Goal: Task Accomplishment & Management: Manage account settings

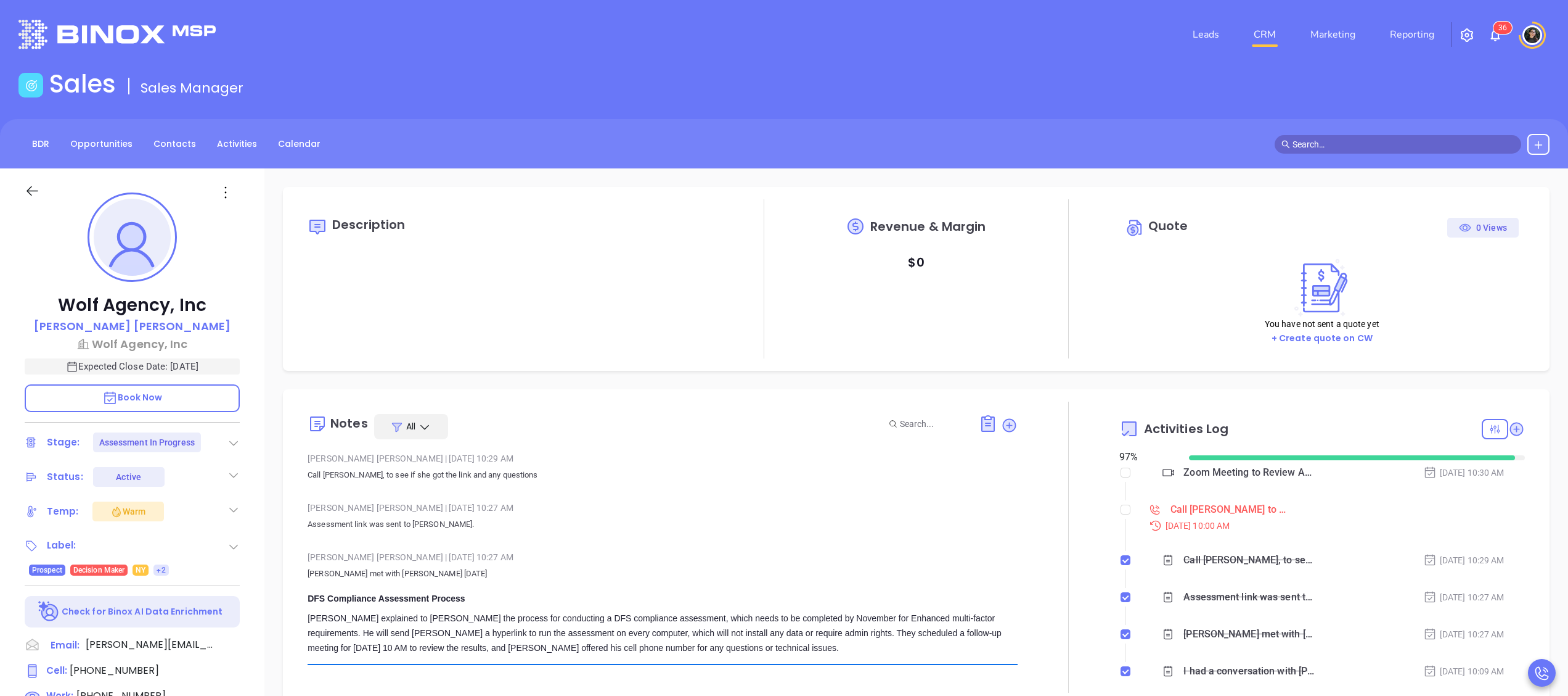
scroll to position [287, 0]
click at [1279, 26] on link "CRM" at bounding box center [1265, 34] width 32 height 25
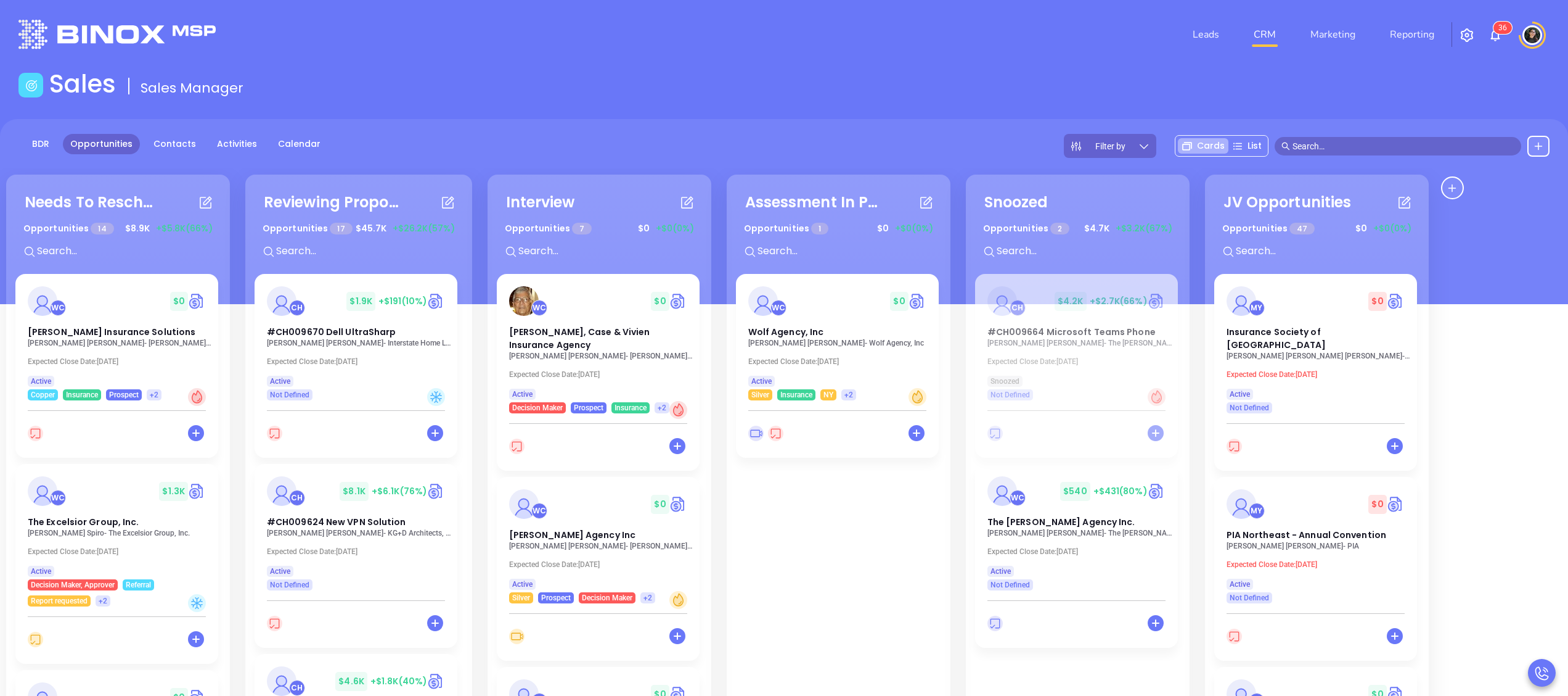
click at [821, 98] on div "Sales Sales Manager" at bounding box center [784, 85] width 1547 height 34
click at [1475, 139] on input "text" at bounding box center [1403, 146] width 222 height 14
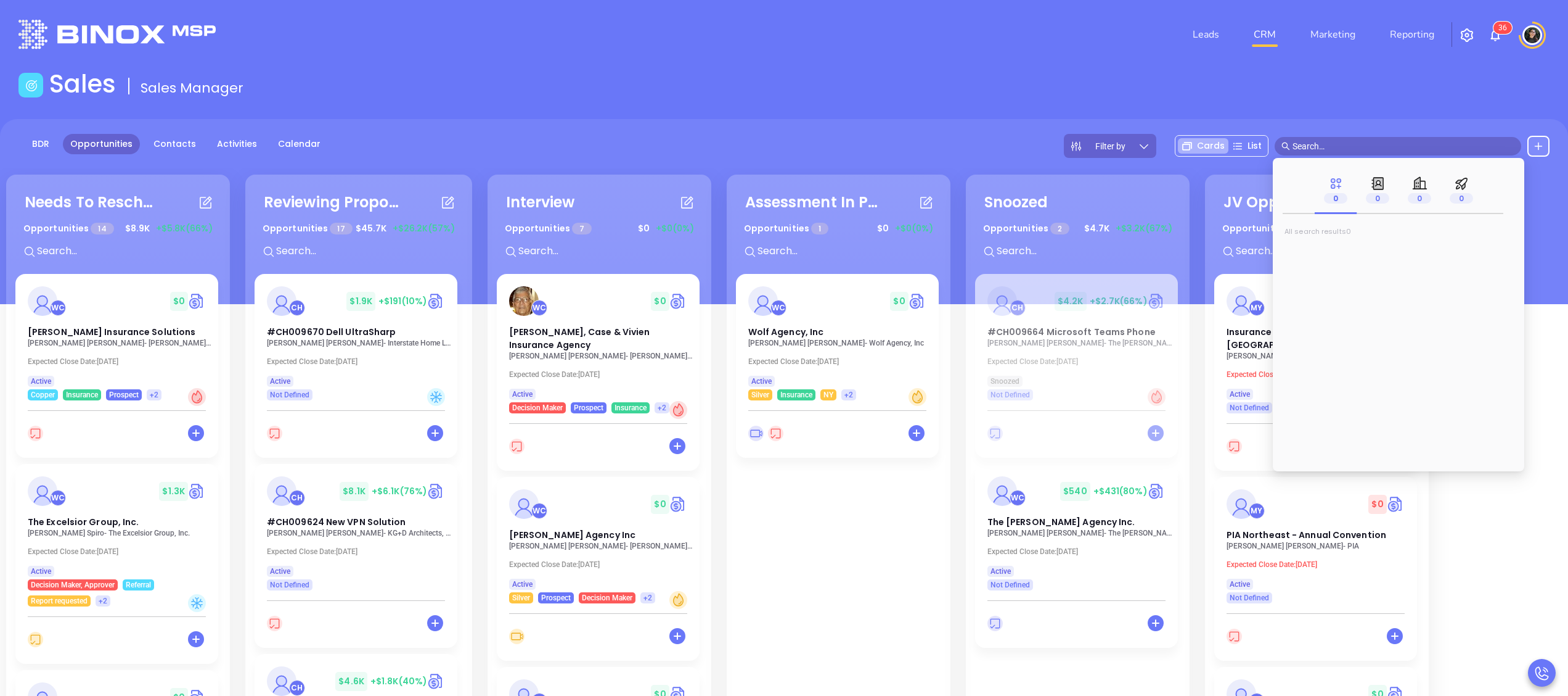
click at [1475, 139] on input "text" at bounding box center [1403, 146] width 222 height 14
type input "rich standing"
click at [1343, 255] on mark "Rich Standing" at bounding box center [1329, 251] width 67 height 16
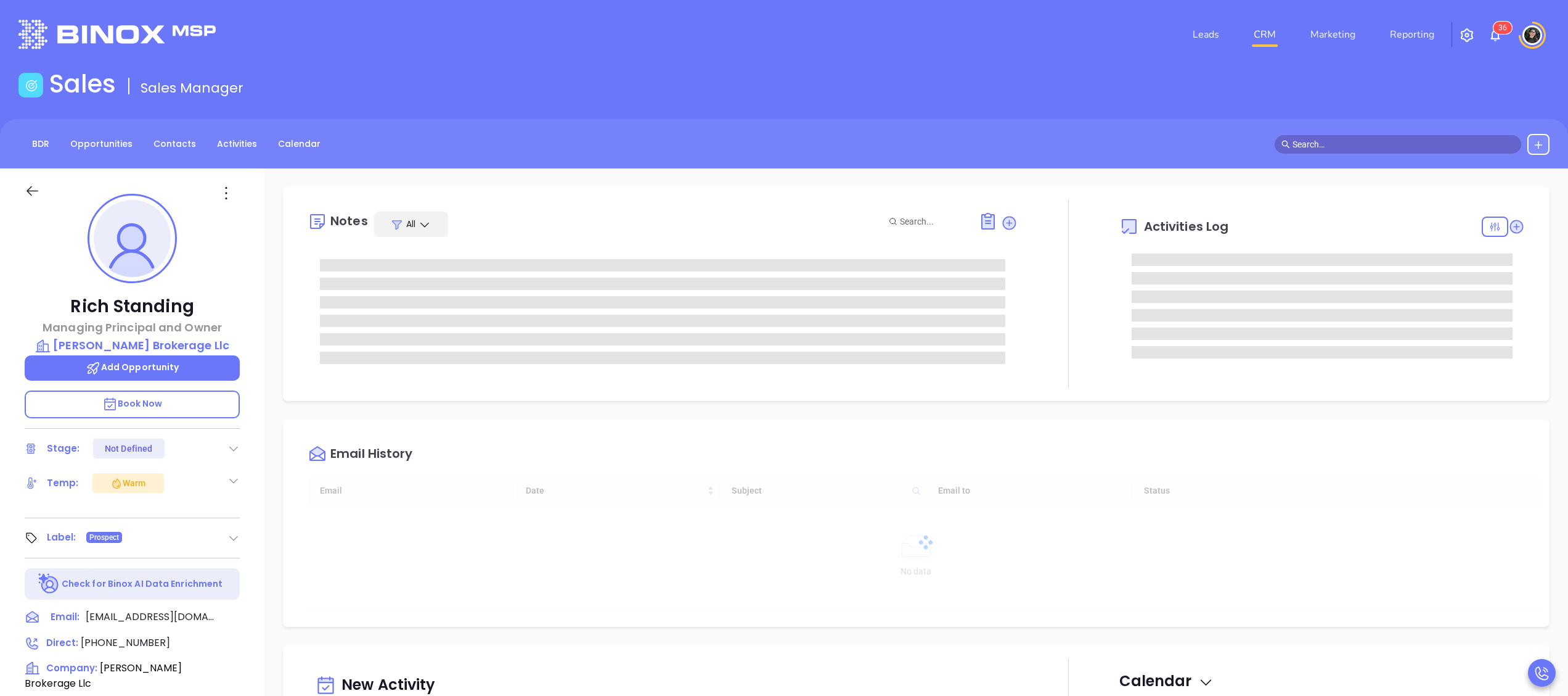
type input "[DATE]"
type input "Wendy Hernandez"
type input "[DATE]"
type input "[PERSON_NAME]"
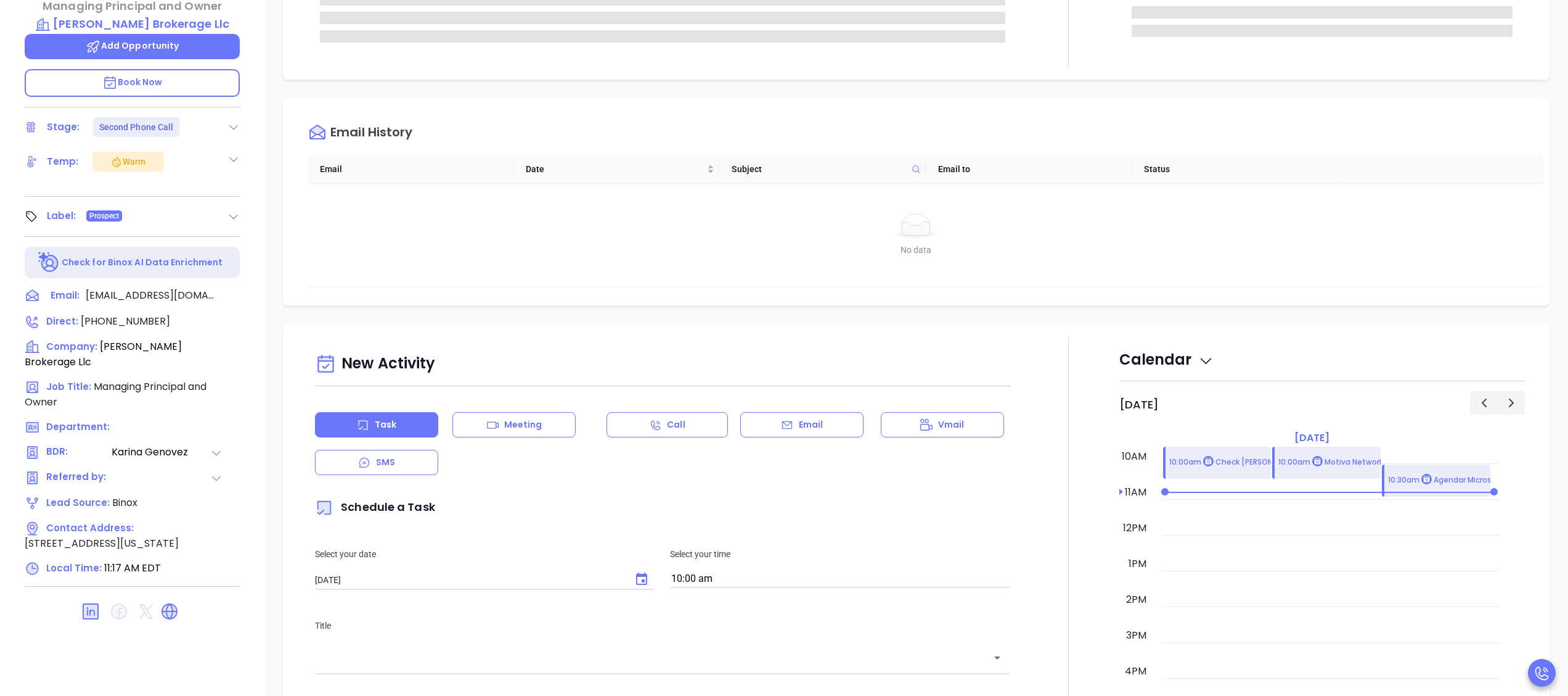
scroll to position [0, 0]
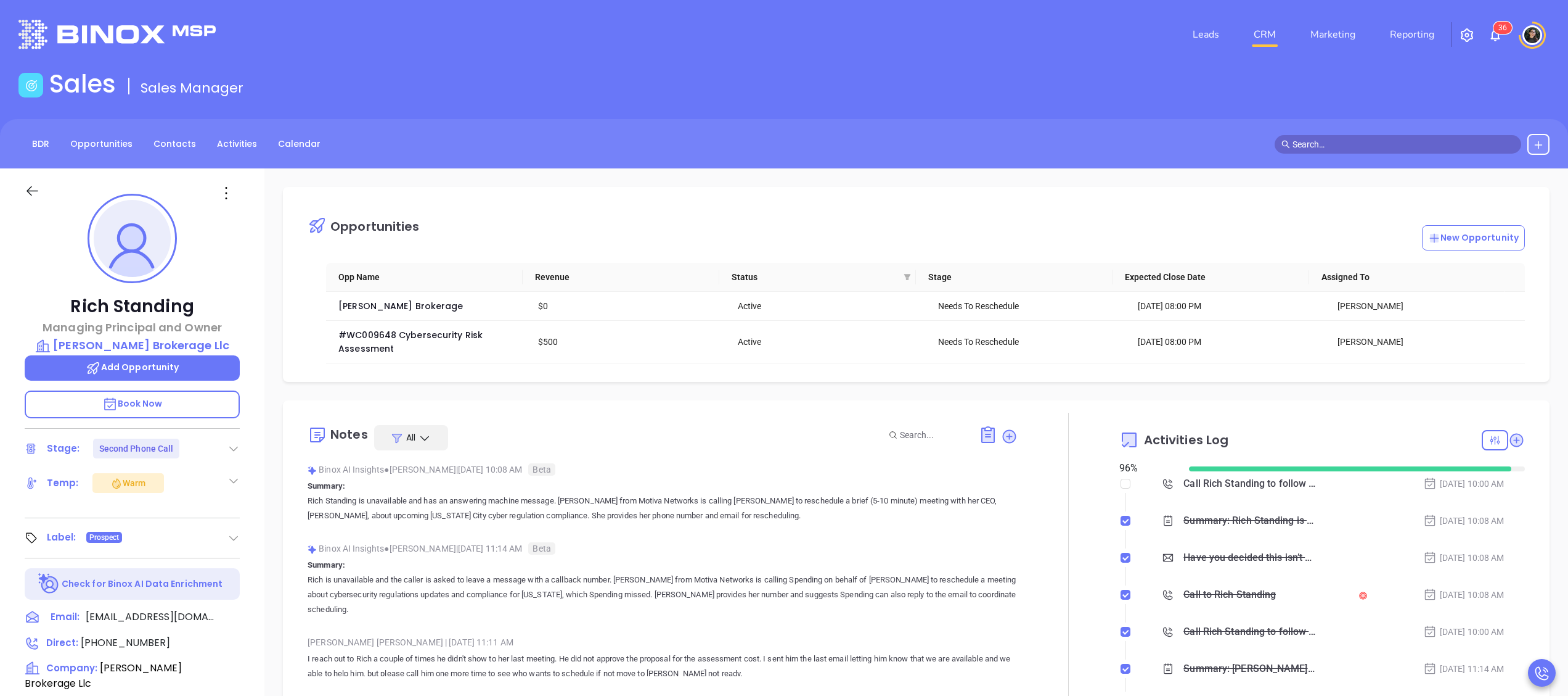
click at [1249, 492] on div "Call Rich Standing to follow up" at bounding box center [1250, 483] width 132 height 19
click at [1060, 139] on div "BDR Opportunities Contacts Activities Calendar" at bounding box center [784, 144] width 1568 height 21
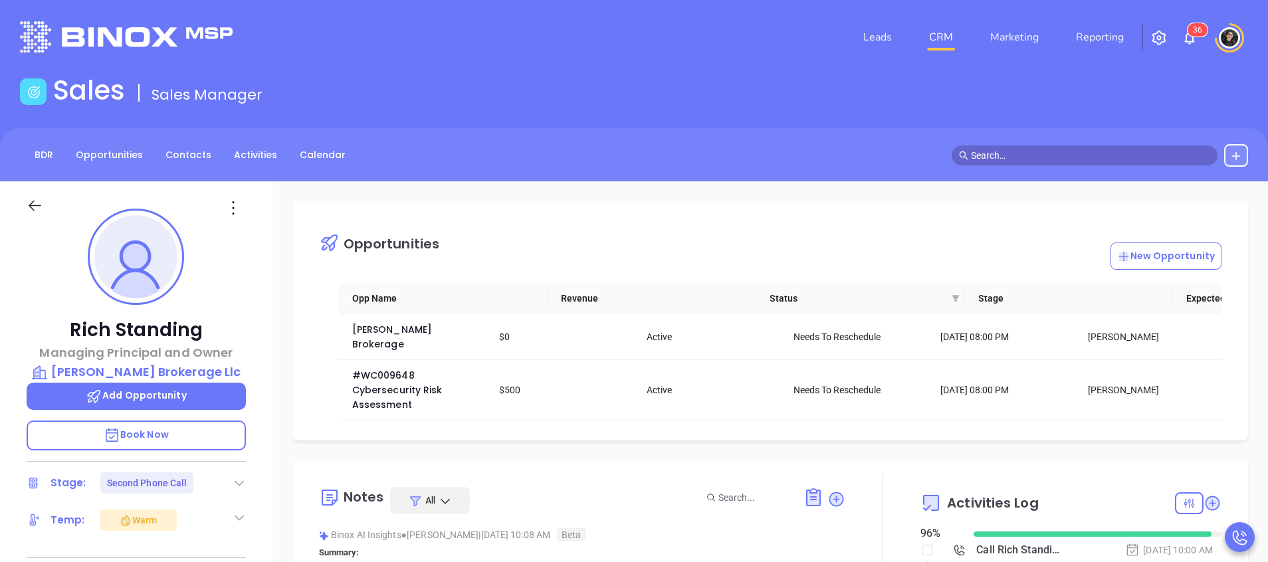
scroll to position [386, 0]
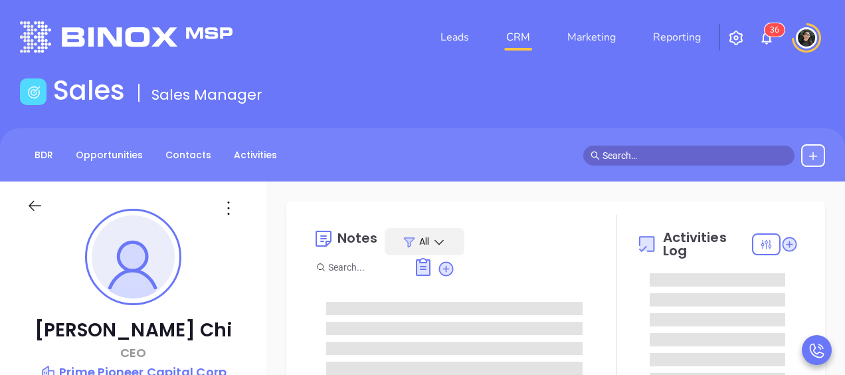
type input "[PERSON_NAME]"
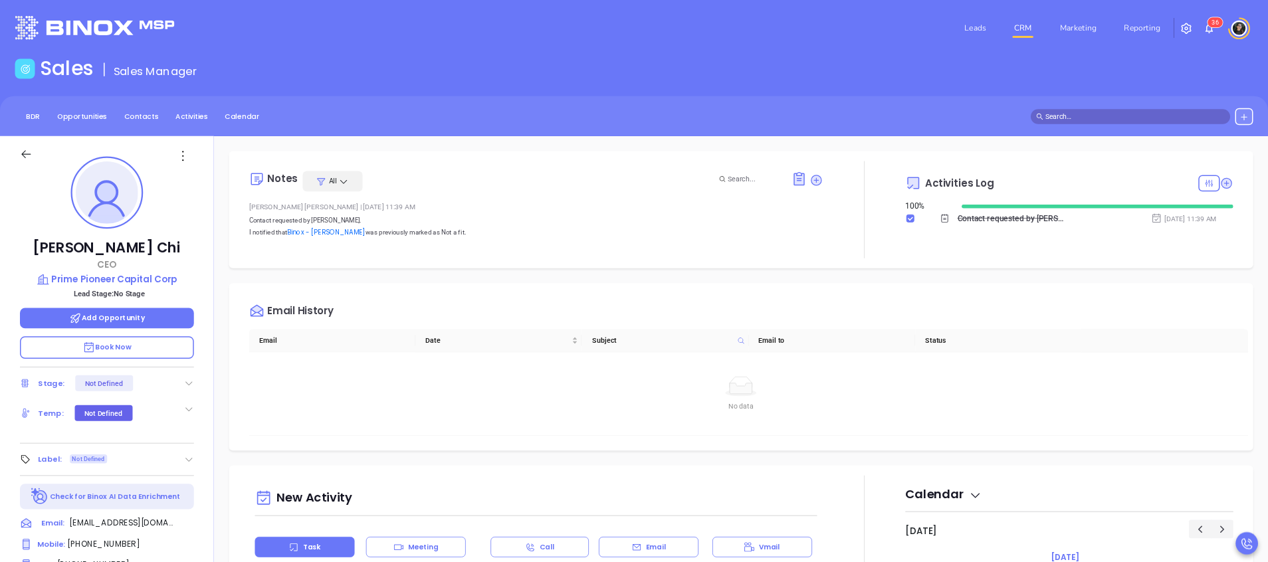
scroll to position [386, 0]
click at [443, 304] on link "Binox - Rujian Gao" at bounding box center [435, 309] width 104 height 13
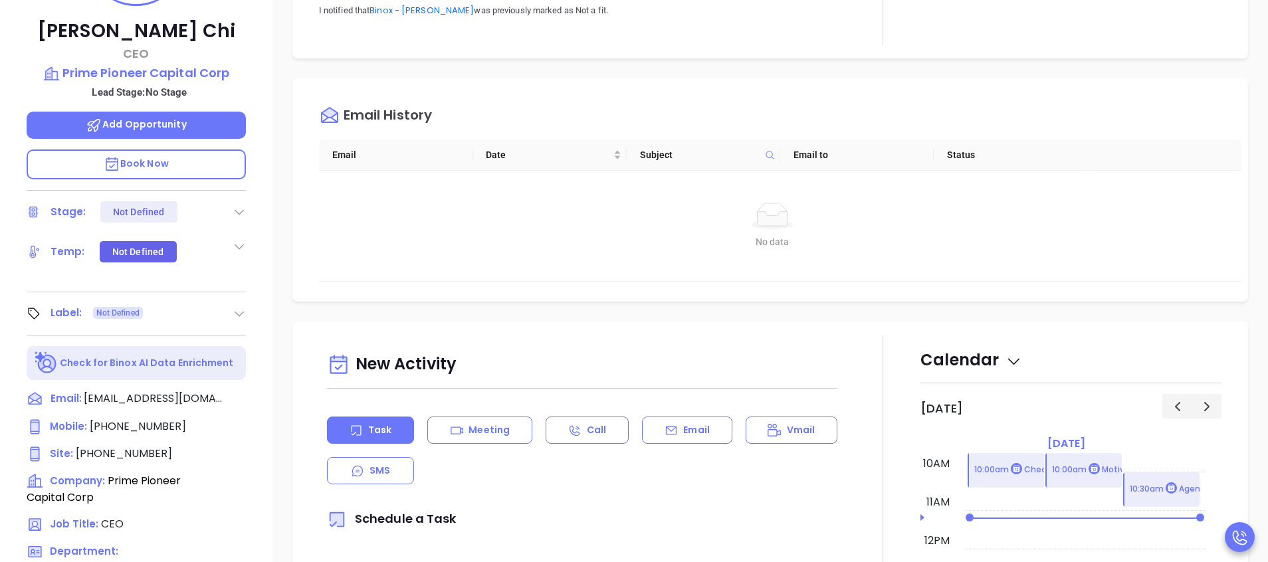
scroll to position [498, 0]
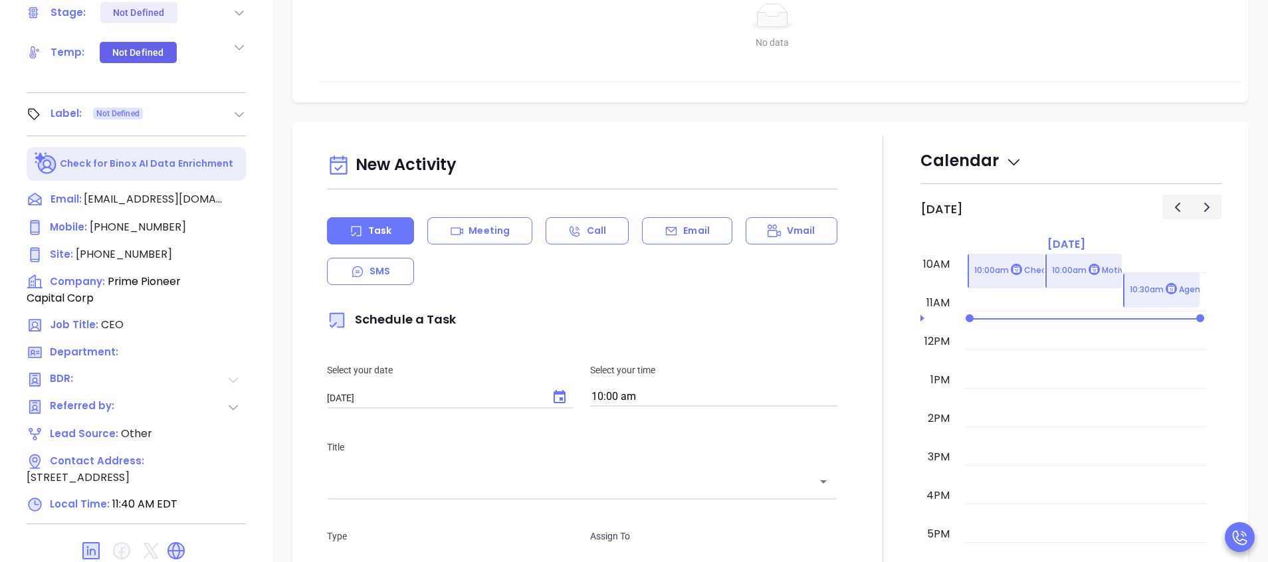
click at [236, 374] on icon at bounding box center [233, 380] width 9 height 5
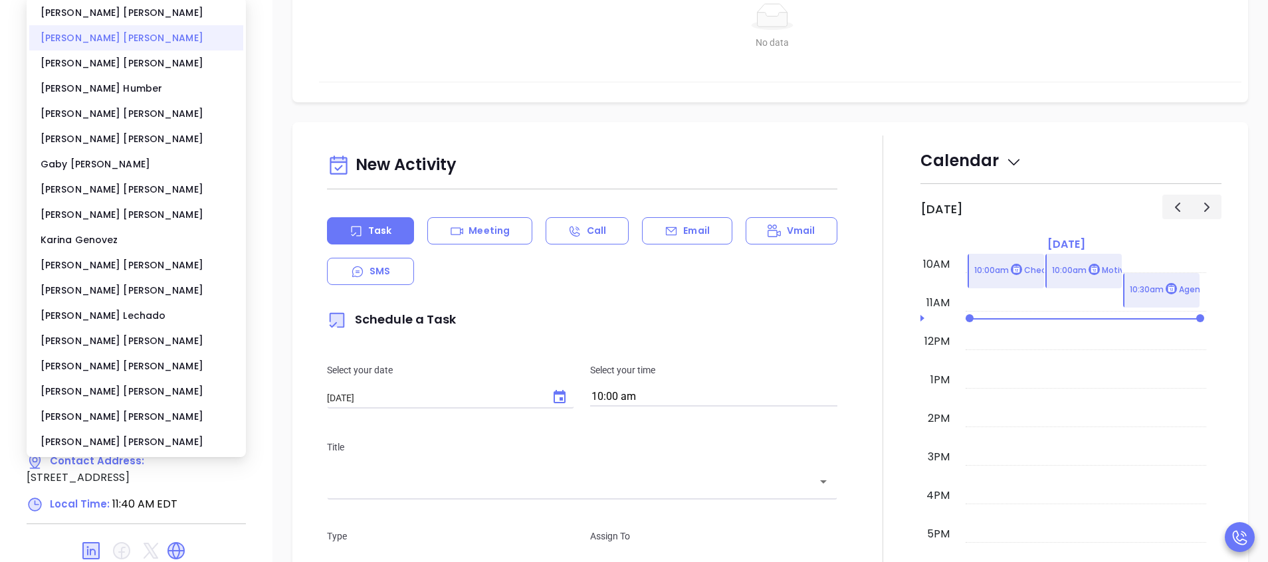
click at [100, 45] on div "Anabell Dominguez" at bounding box center [136, 37] width 214 height 25
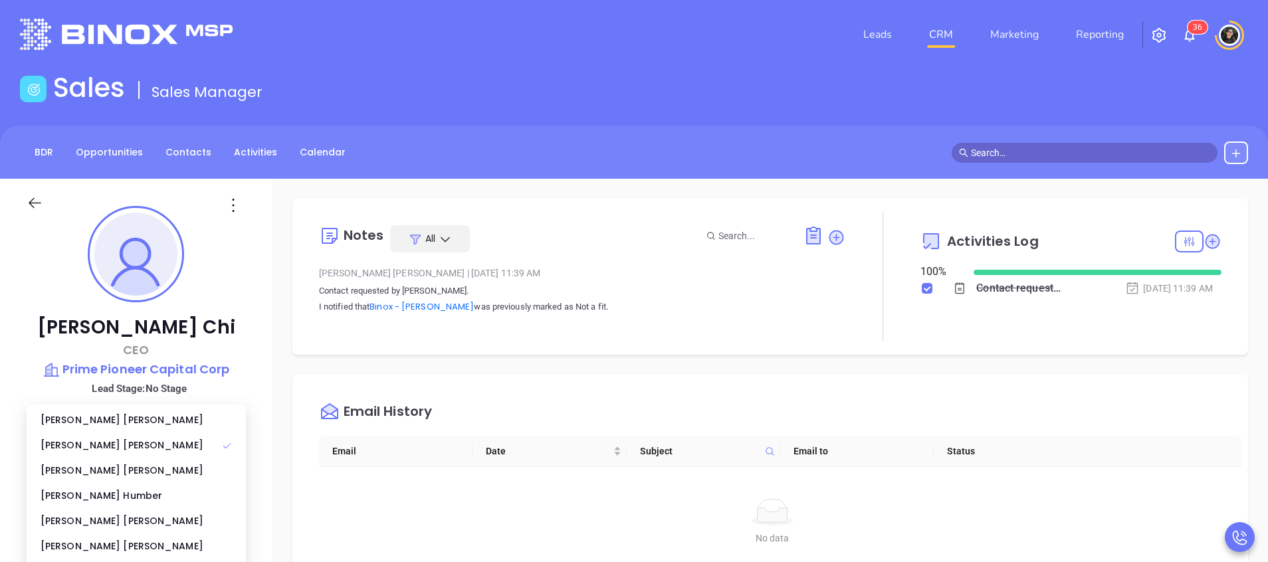
scroll to position [0, 0]
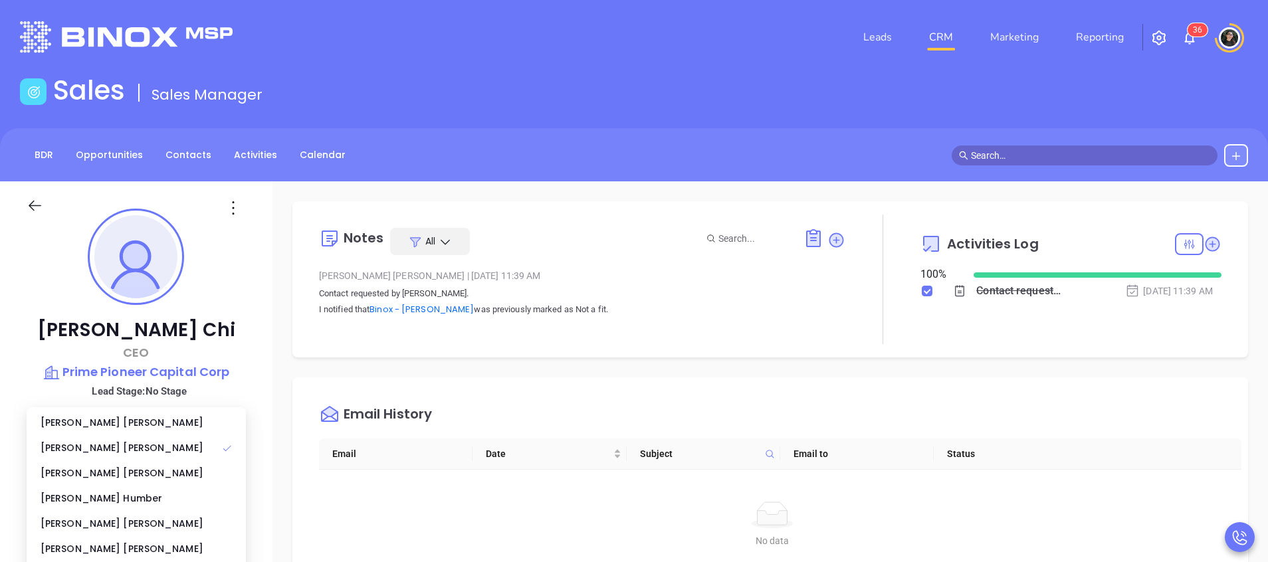
click at [490, 167] on div "BDR Opportunities Contacts Activities Calendar" at bounding box center [634, 154] width 1268 height 53
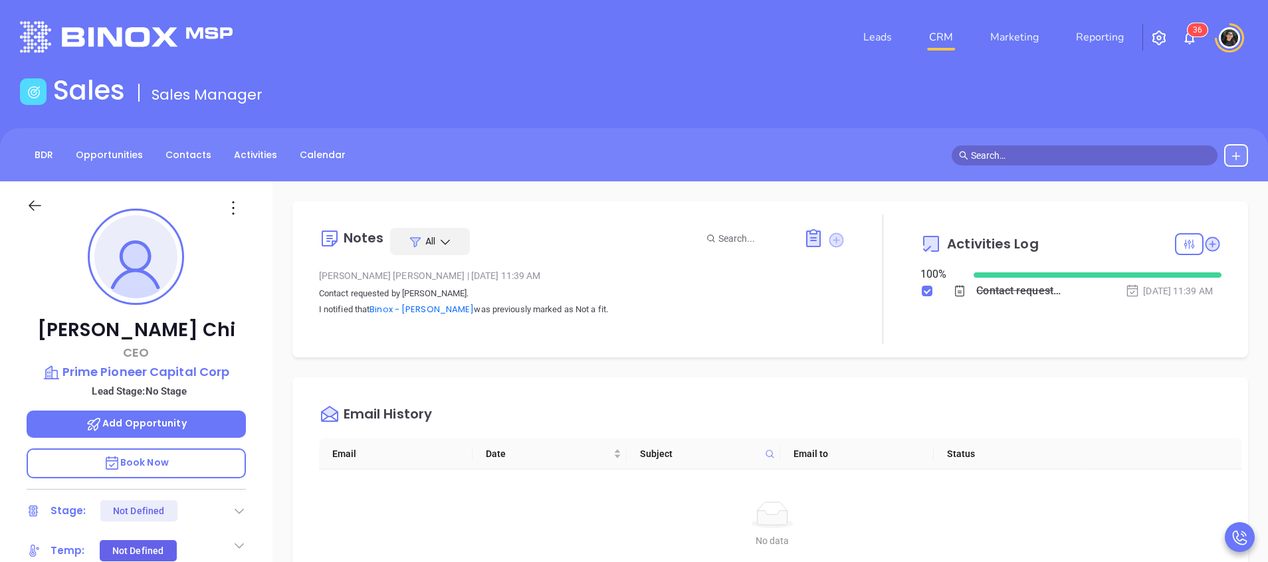
click at [834, 240] on icon at bounding box center [836, 240] width 15 height 15
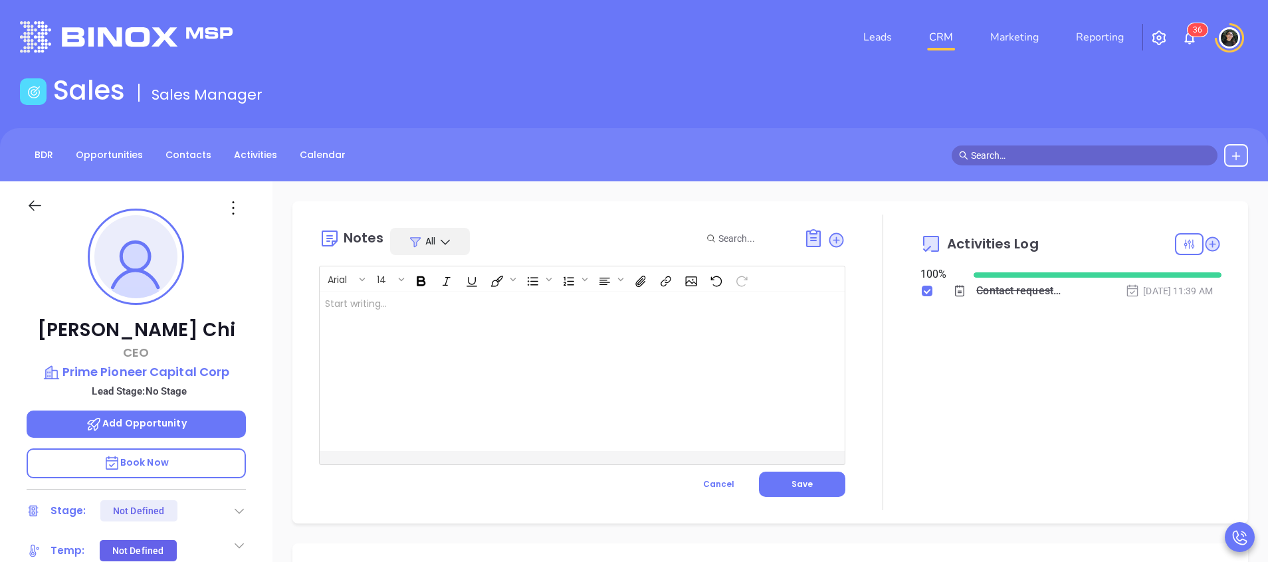
click at [620, 344] on div at bounding box center [564, 371] width 488 height 159
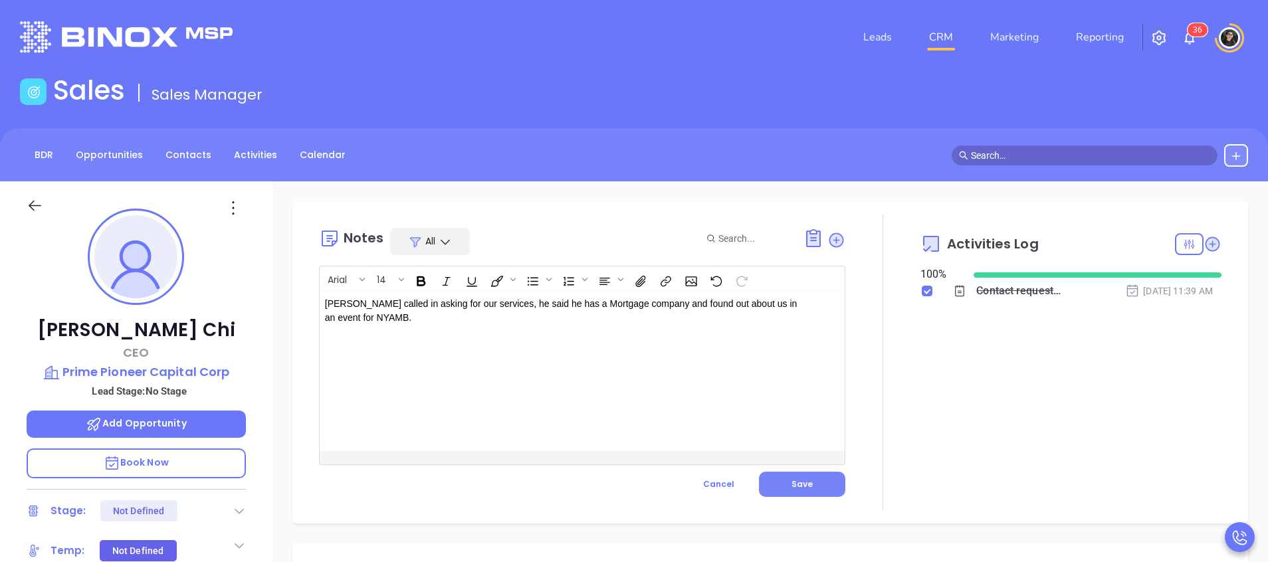
click at [791, 374] on span "Save" at bounding box center [801, 483] width 21 height 11
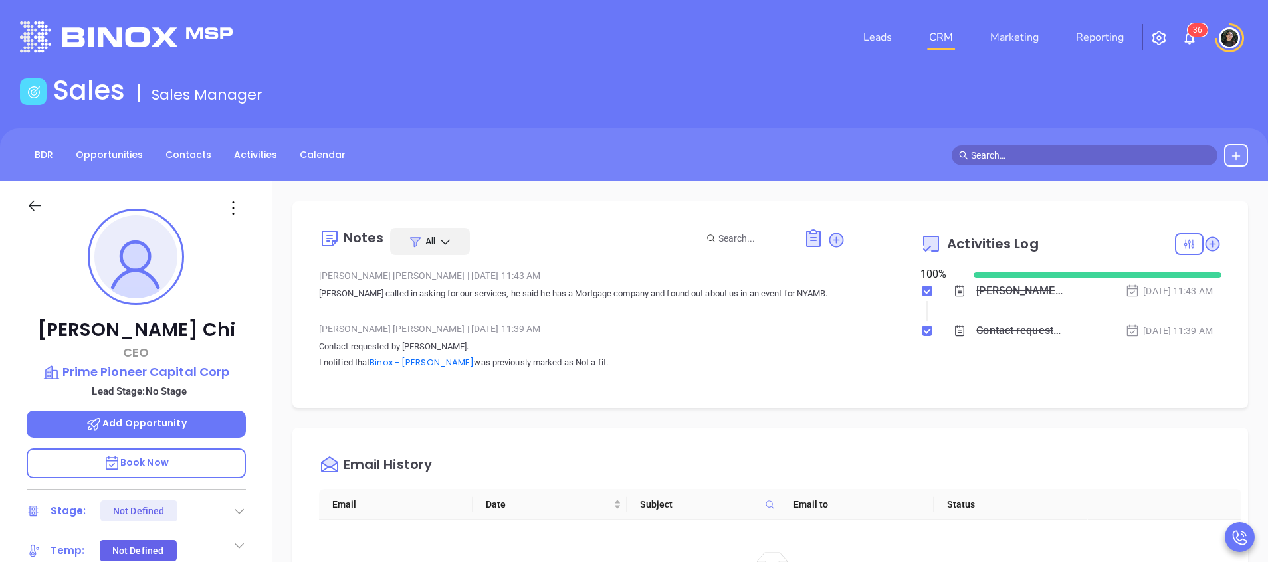
click at [845, 28] on link "CRM" at bounding box center [941, 37] width 35 height 27
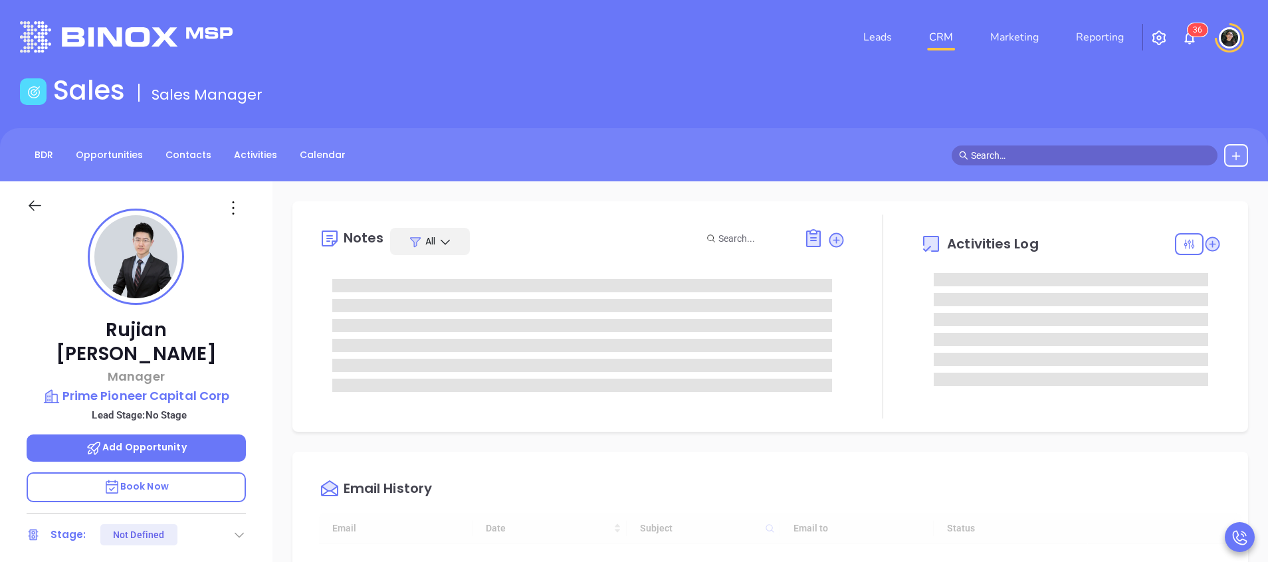
type input "[DATE]"
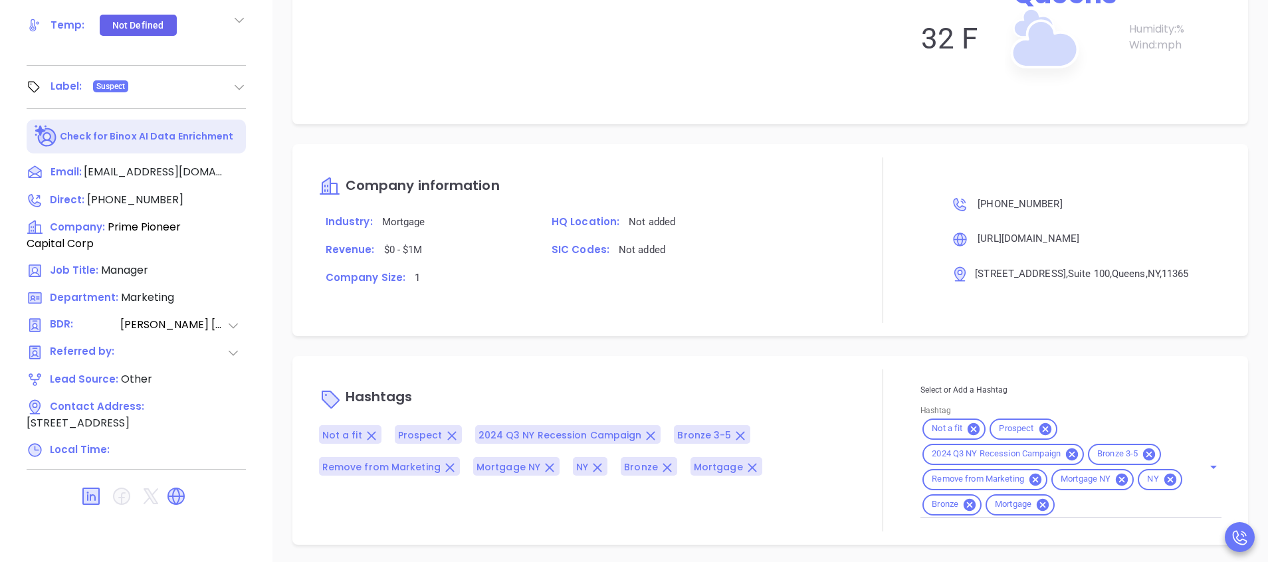
scroll to position [1011, 0]
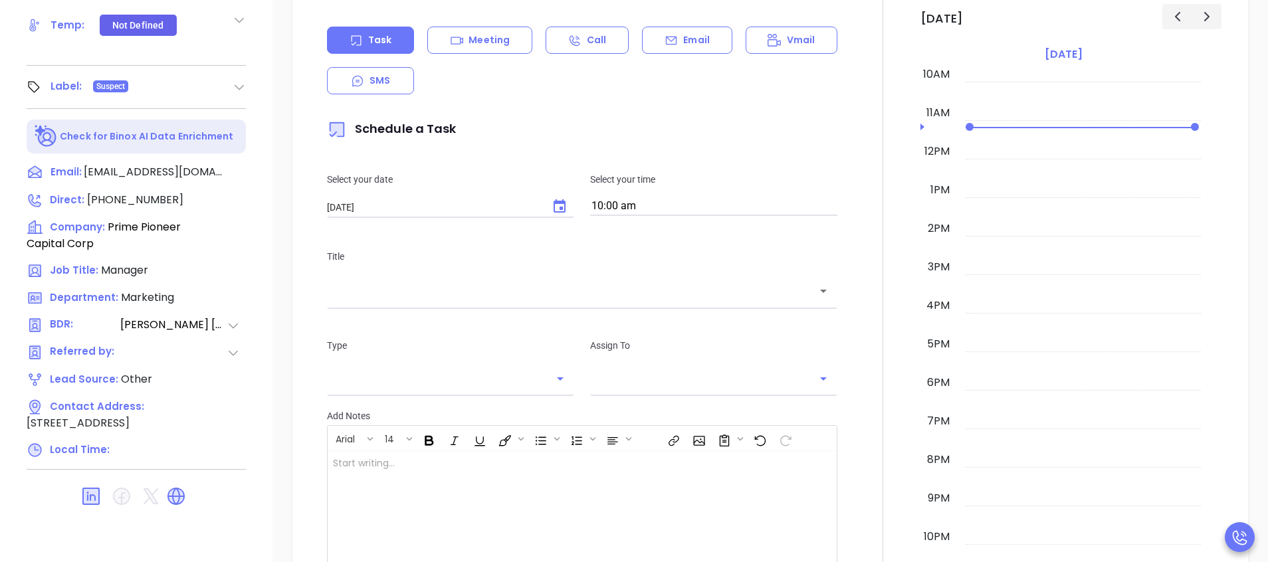
type input "[PERSON_NAME]"
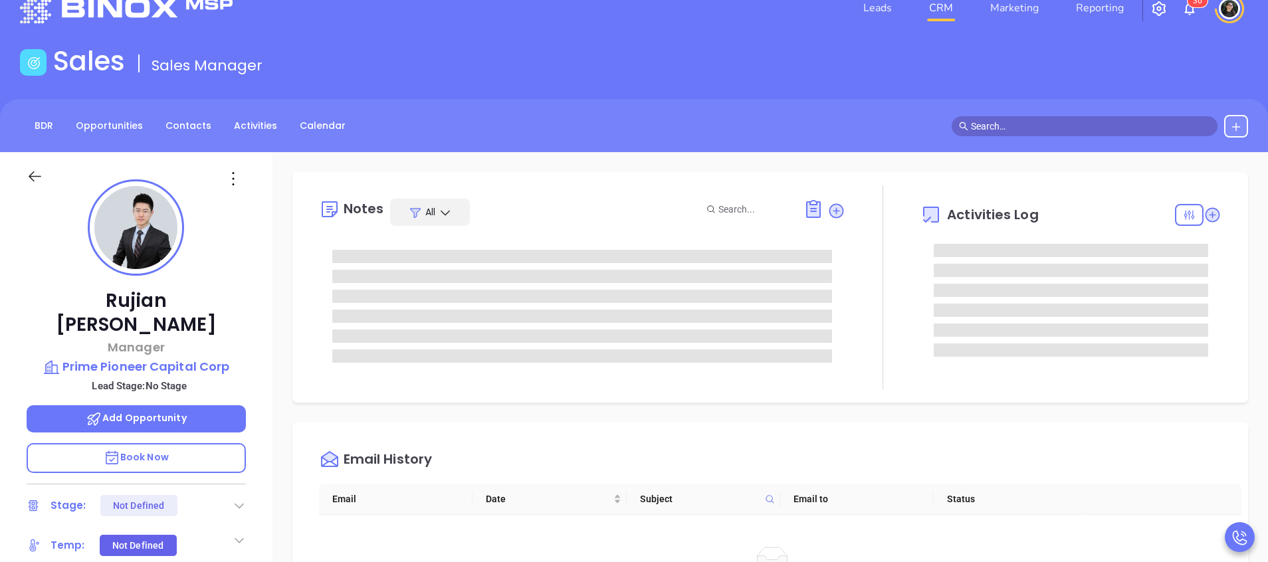
scroll to position [0, 0]
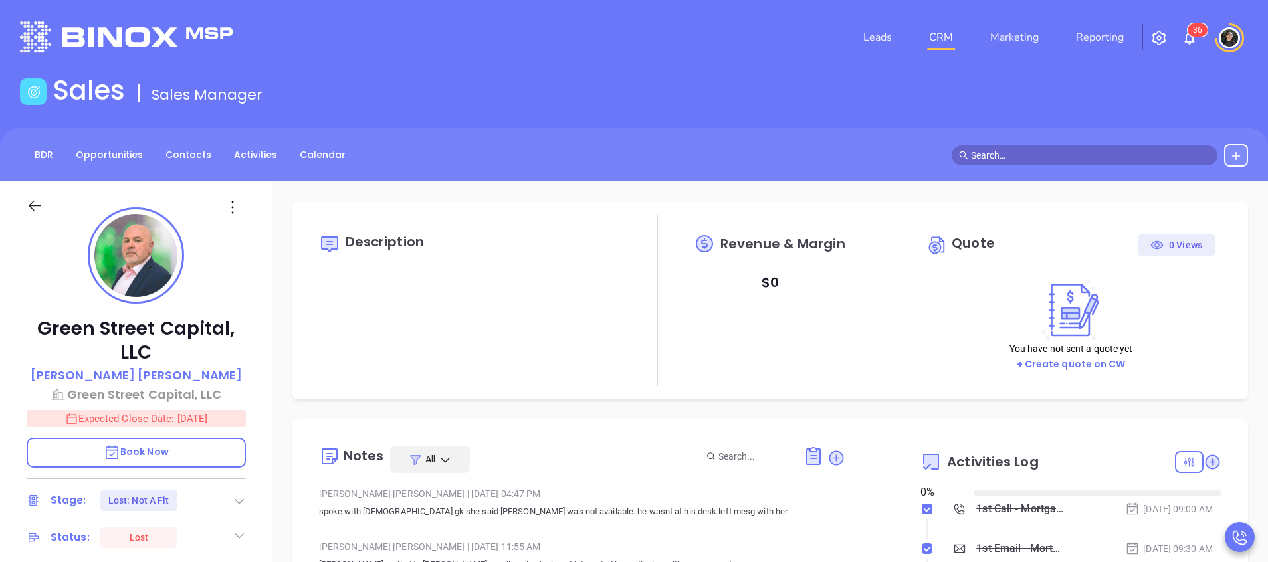
type input "[DATE]"
type input "[PERSON_NAME]"
click at [940, 41] on link "CRM" at bounding box center [941, 37] width 35 height 27
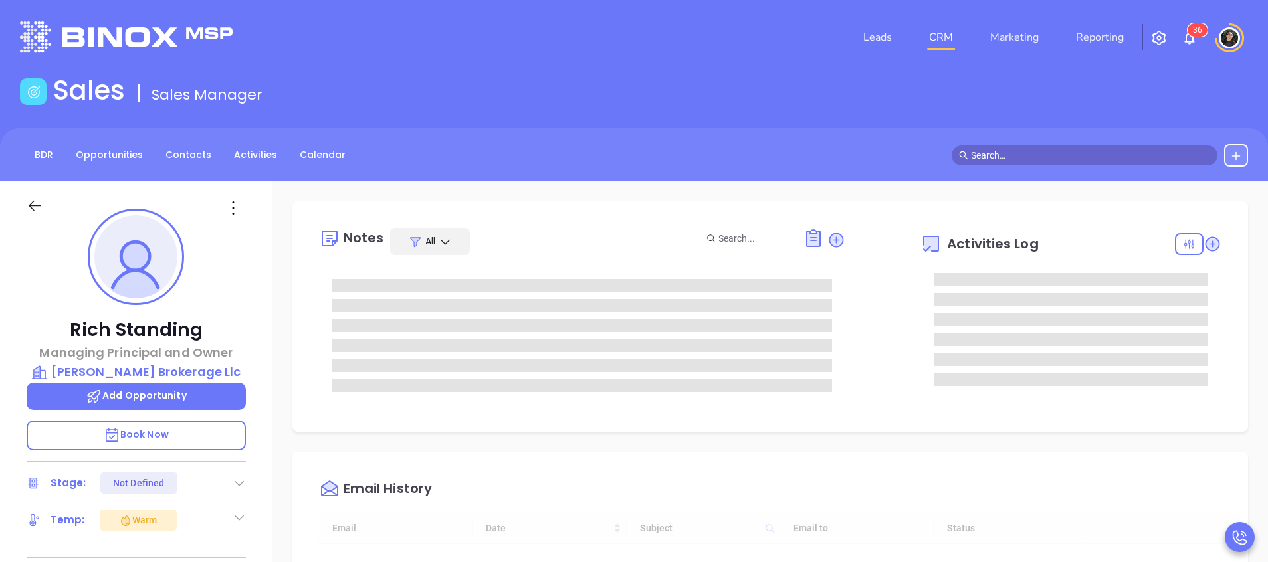
scroll to position [386, 0]
type input "[PERSON_NAME]"
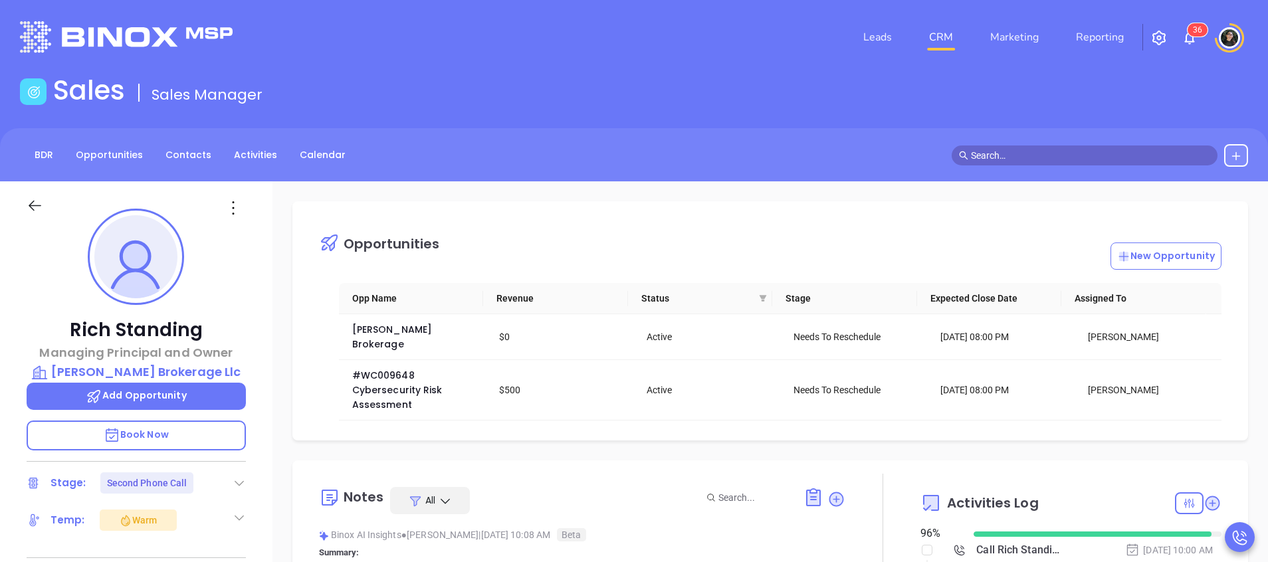
drag, startPoint x: 1199, startPoint y: 140, endPoint x: 1181, endPoint y: 146, distance: 18.9
click at [1198, 140] on div "BDR Opportunities Contacts Activities Calendar" at bounding box center [634, 154] width 1268 height 53
click at [1149, 157] on input "text" at bounding box center [1090, 155] width 239 height 15
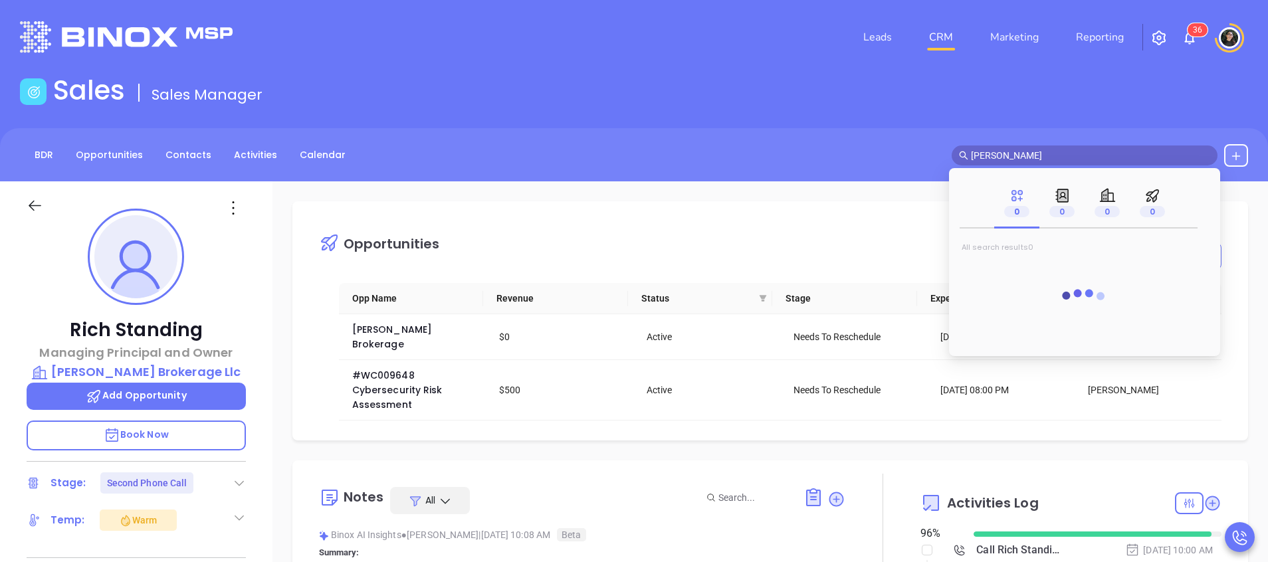
click at [952, 112] on main "Sales Sales Manager BDR Opportunities Contacts Activities Calendar [PERSON_NAME…" at bounding box center [634, 479] width 1268 height 810
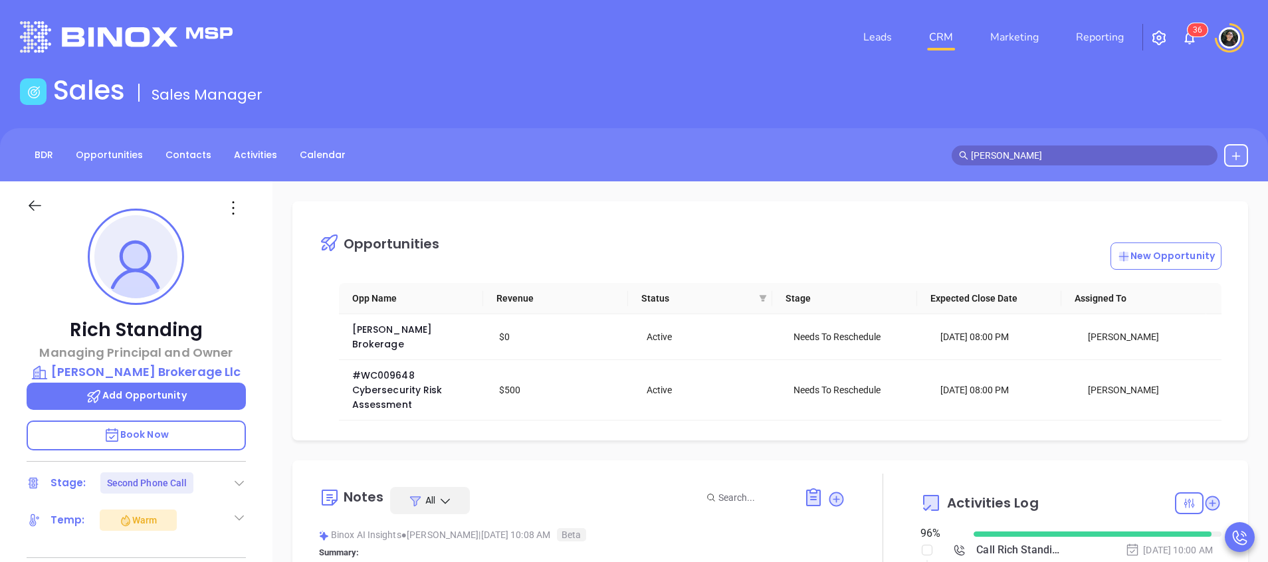
click at [1065, 147] on span "[PERSON_NAME]" at bounding box center [1085, 156] width 266 height 20
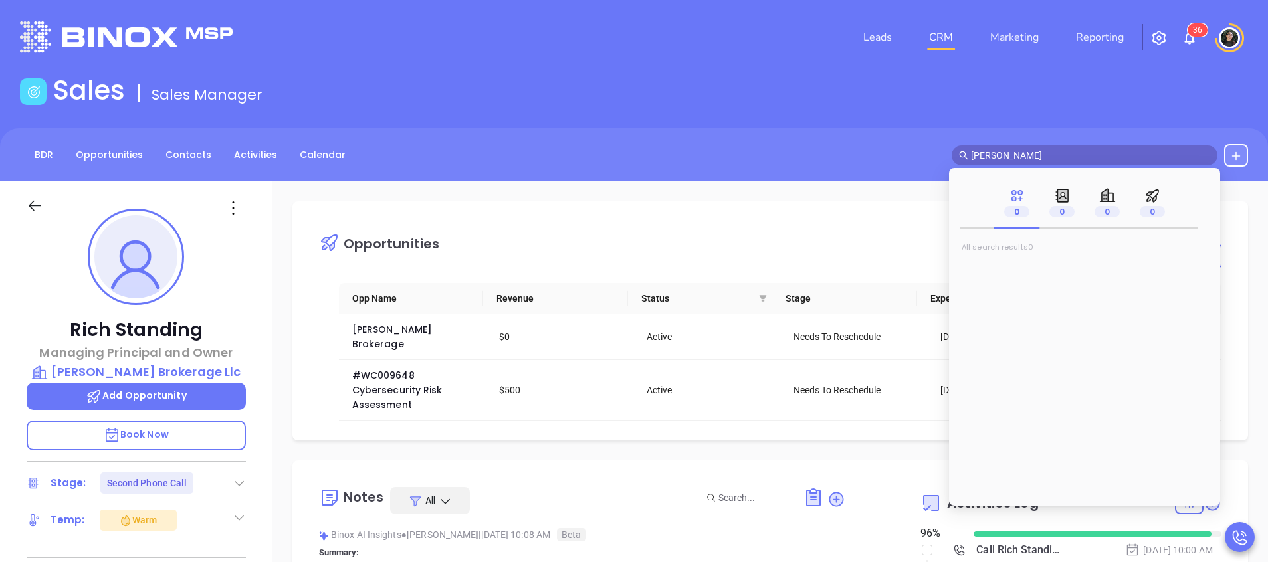
click at [1086, 138] on div "BDR Opportunities Contacts Activities Calendar [PERSON_NAME]" at bounding box center [634, 154] width 1268 height 53
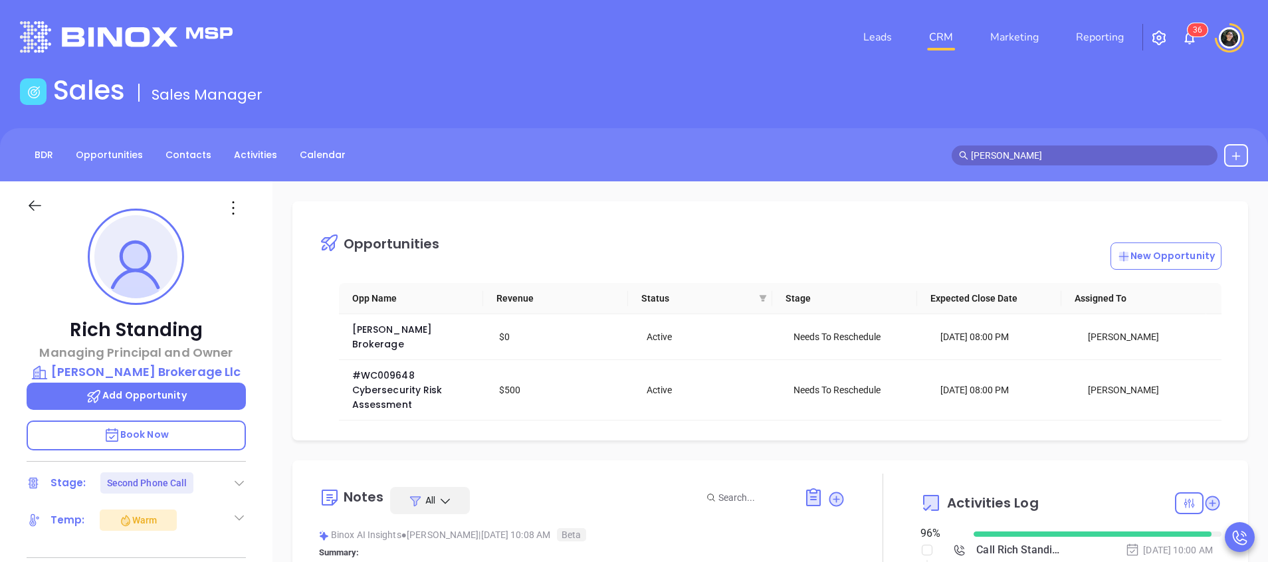
click at [1062, 157] on input "[PERSON_NAME]" at bounding box center [1090, 155] width 239 height 15
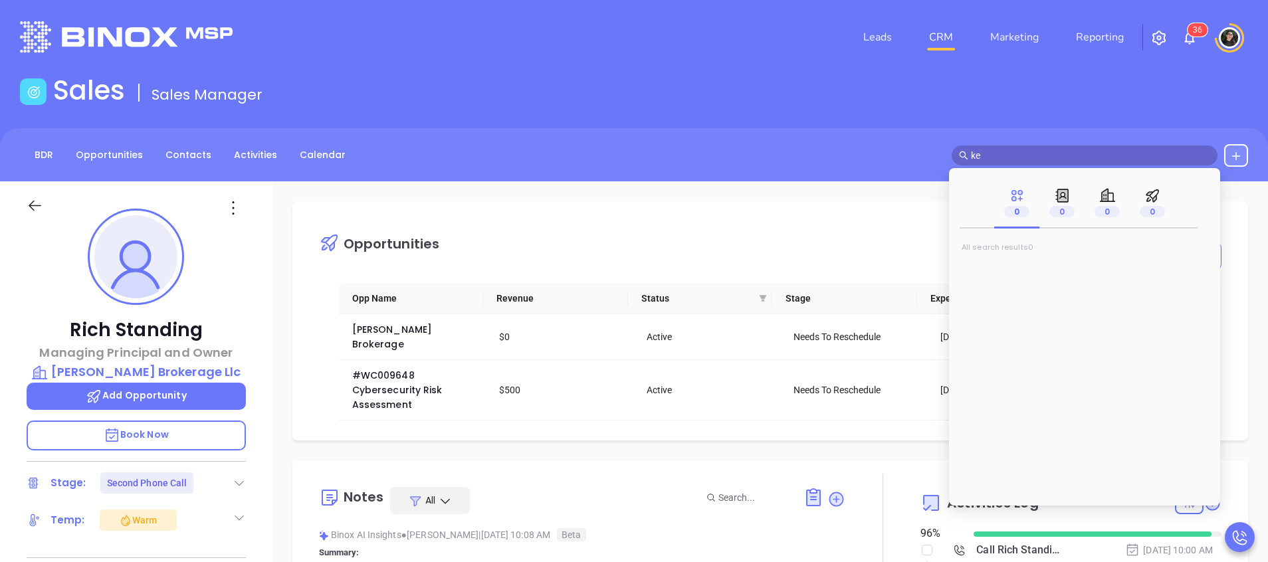
type input "k"
type input "4cs"
click at [1010, 302] on span "LLC" at bounding box center [1005, 302] width 17 height 13
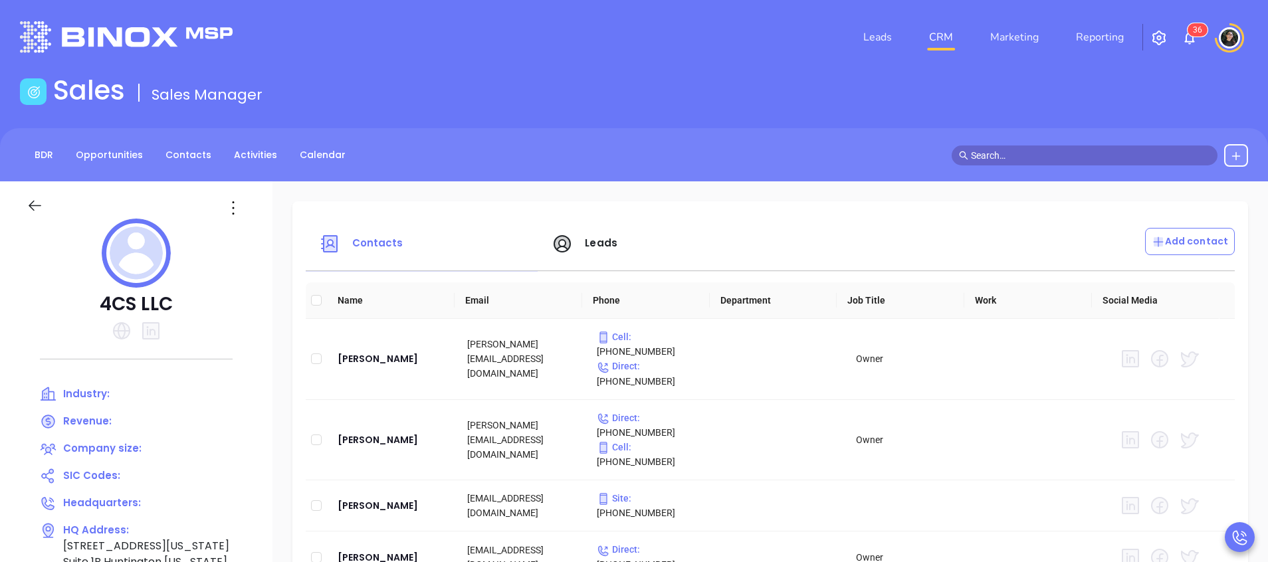
click at [931, 27] on link "CRM" at bounding box center [941, 37] width 35 height 27
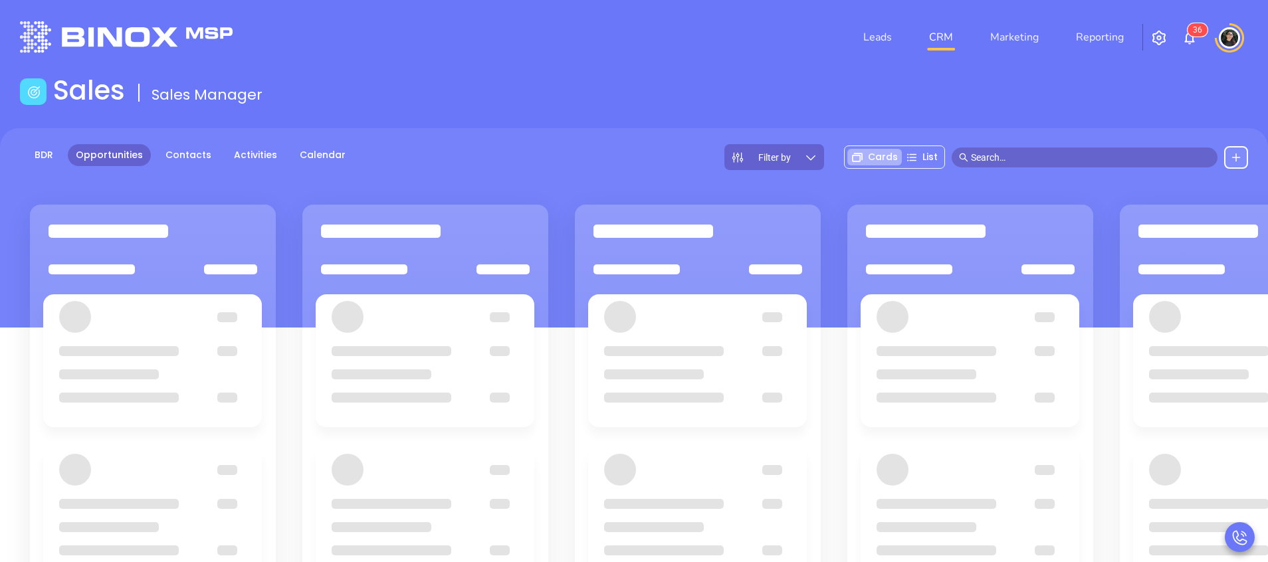
click at [1100, 160] on input "text" at bounding box center [1090, 157] width 239 height 15
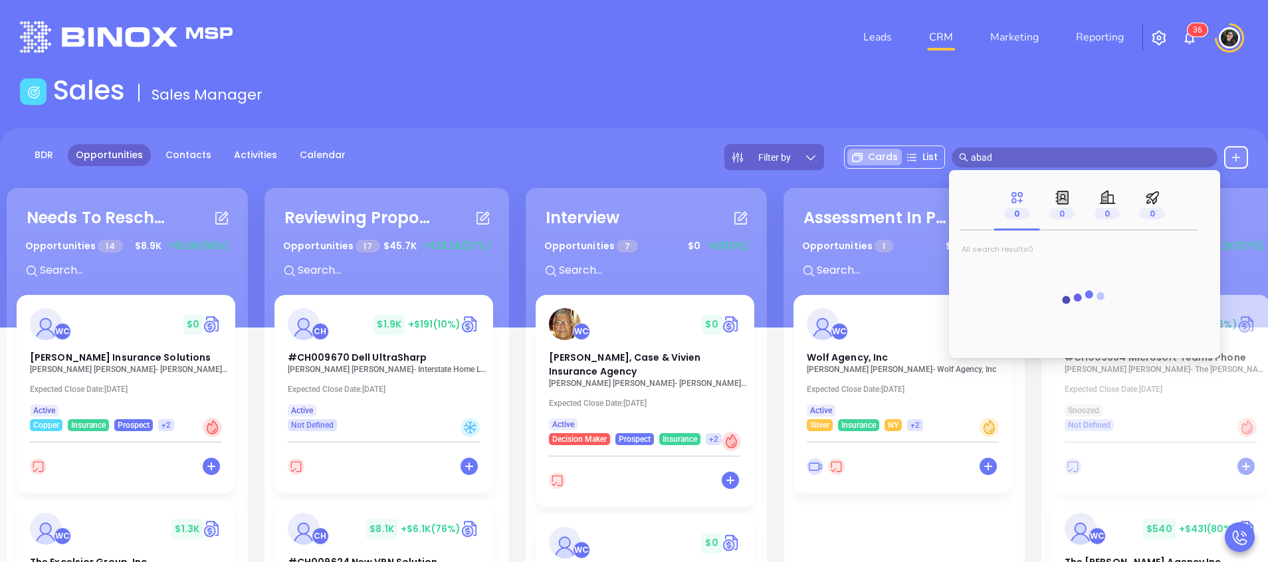
type input "abad"
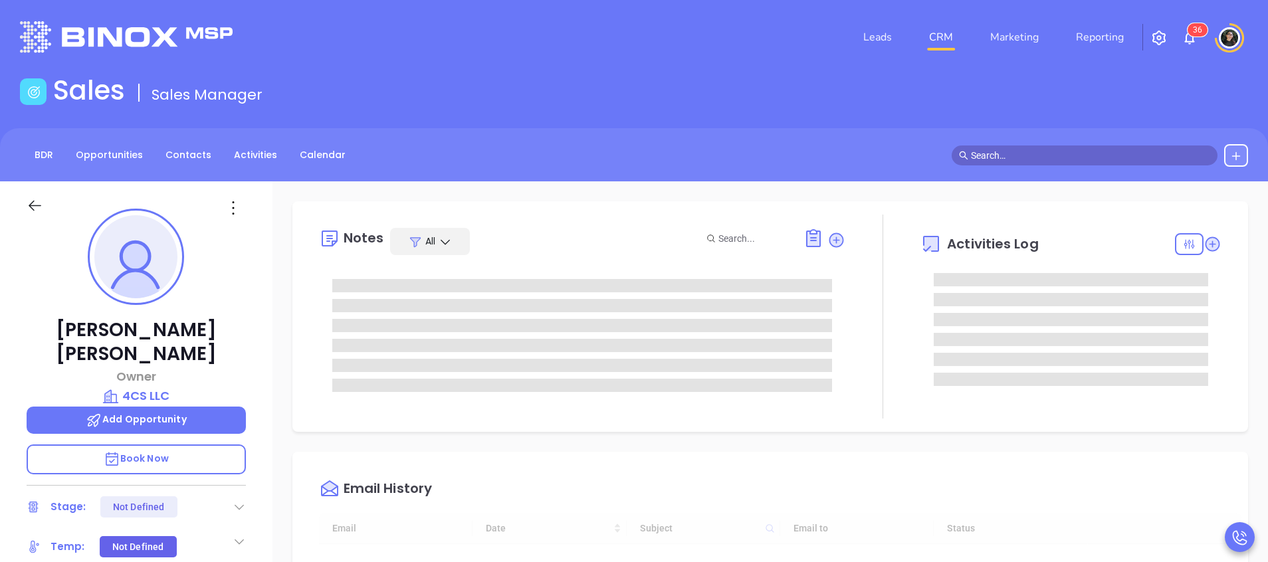
type input "[DATE]"
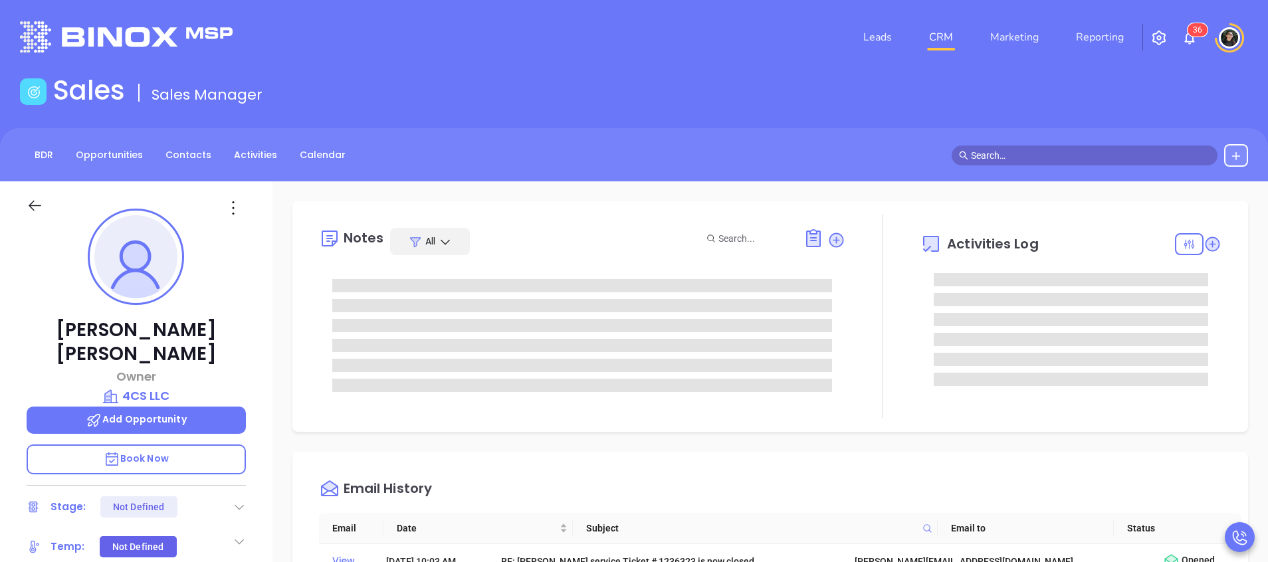
type input "[PERSON_NAME]"
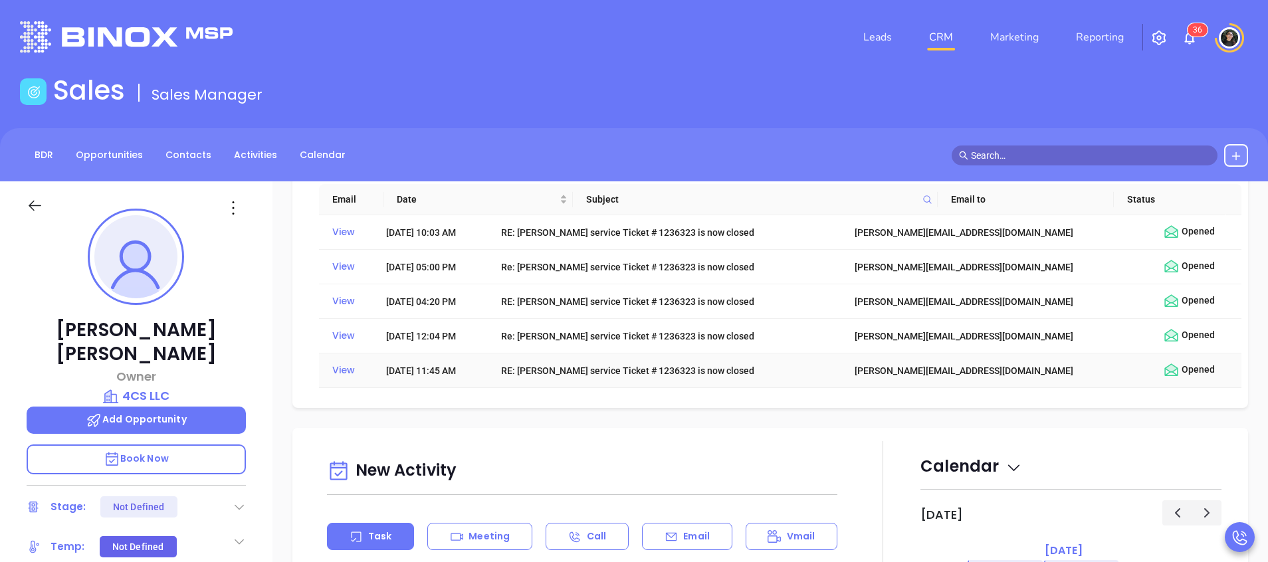
scroll to position [299, 0]
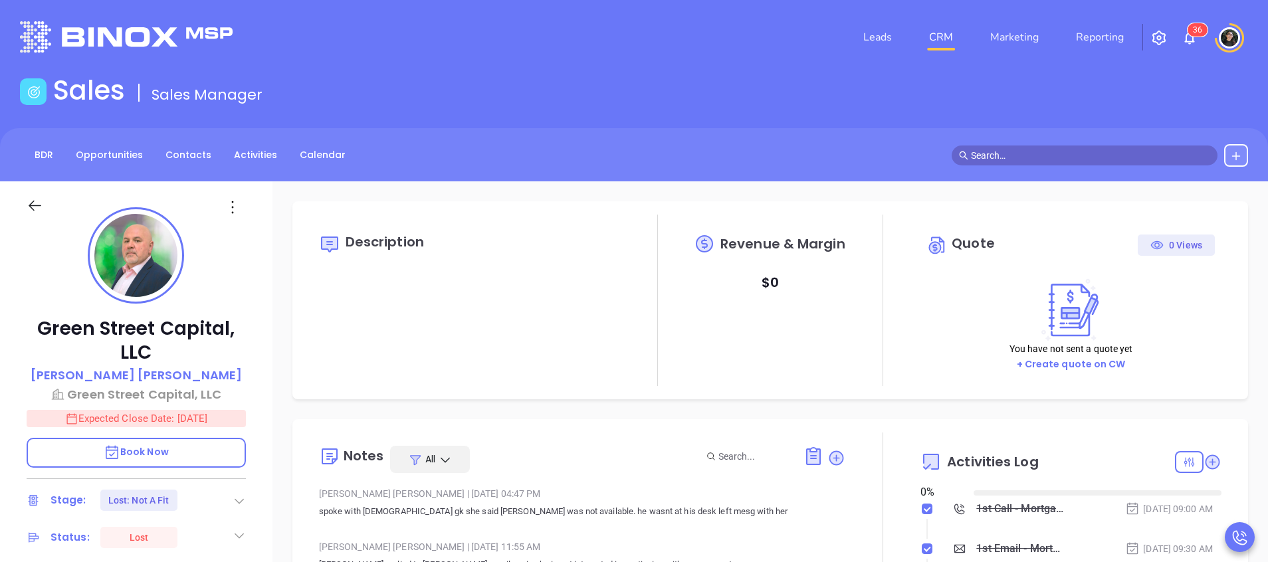
type input "[DATE]"
click at [1108, 150] on input "text" at bounding box center [1090, 155] width 239 height 15
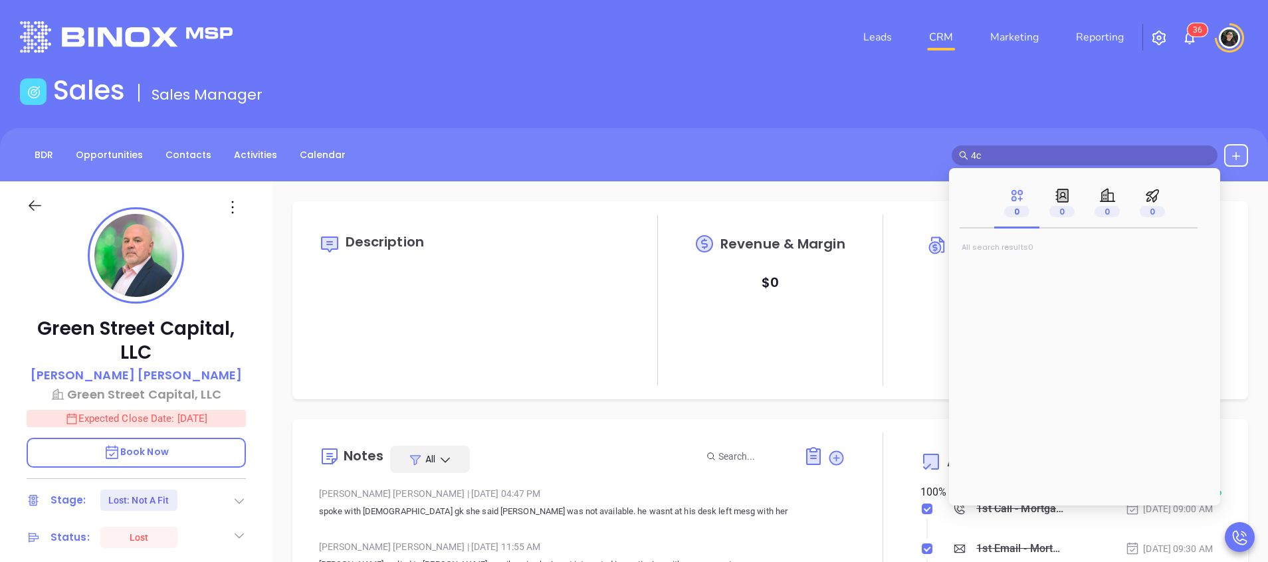
type input "4cs"
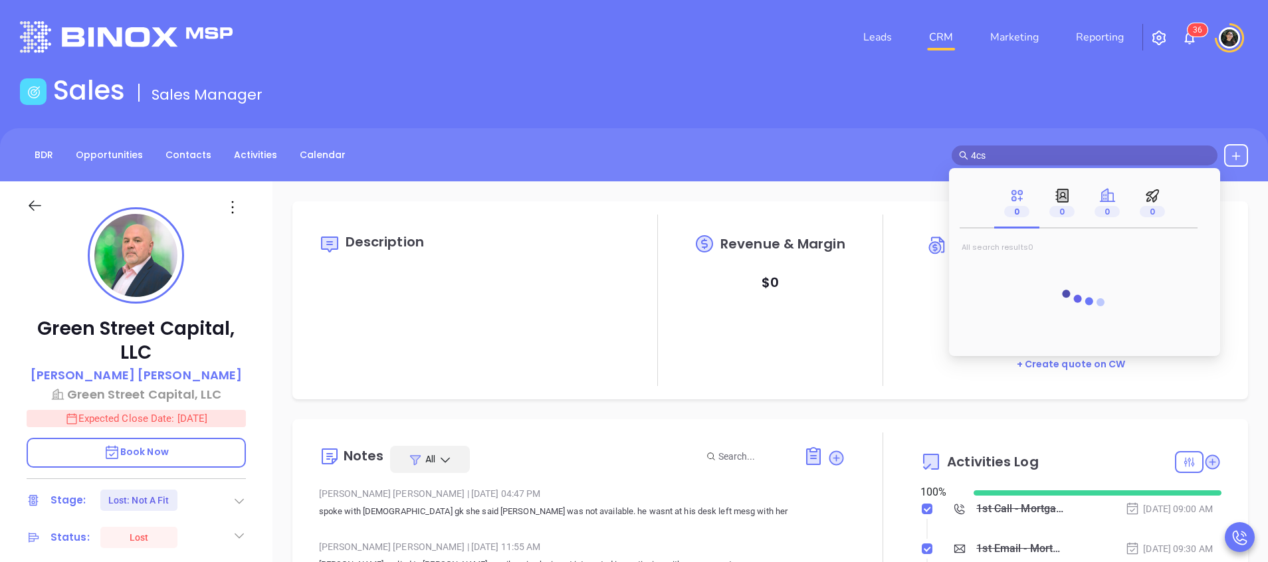
type input "[PERSON_NAME]"
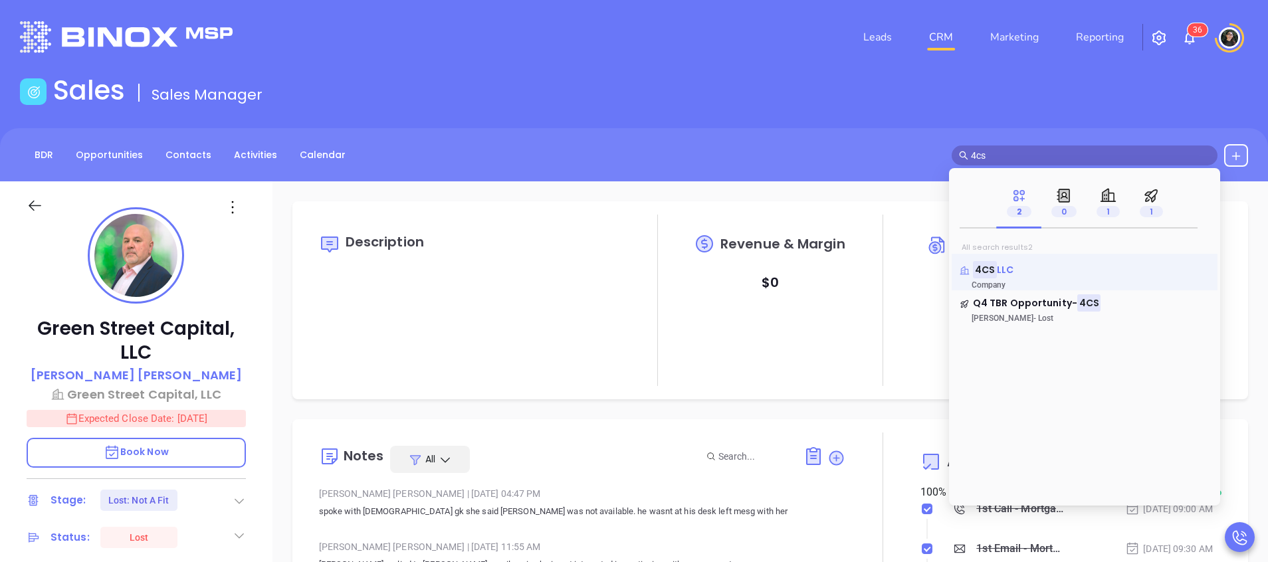
type input "4cs"
click at [1002, 275] on span "LLC" at bounding box center [1005, 269] width 17 height 13
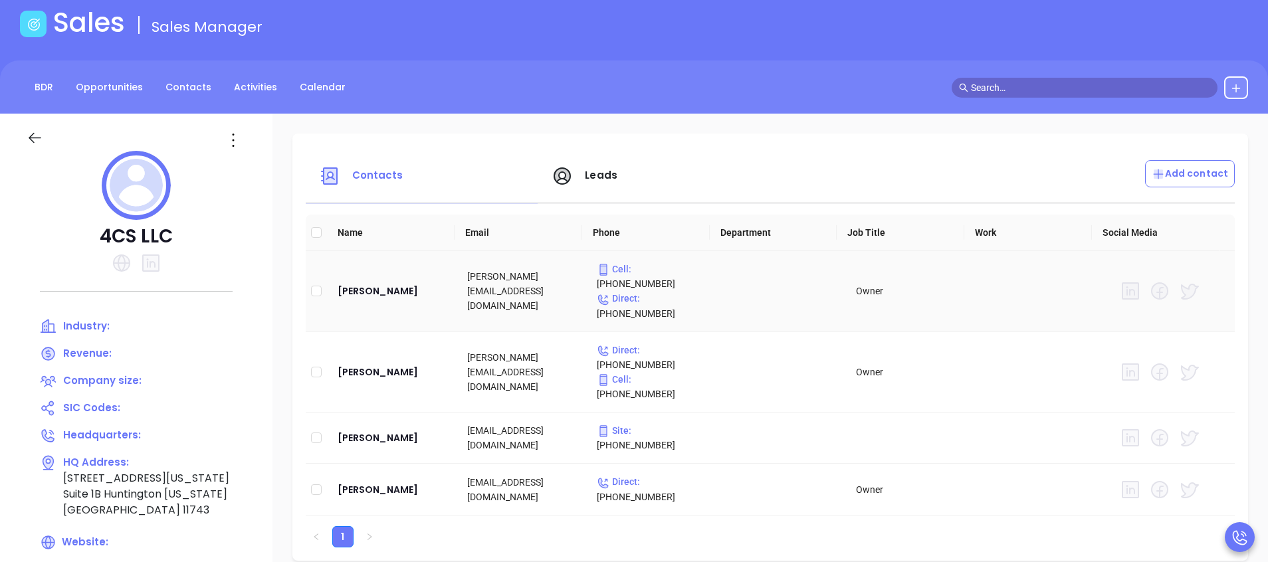
scroll to position [100, 0]
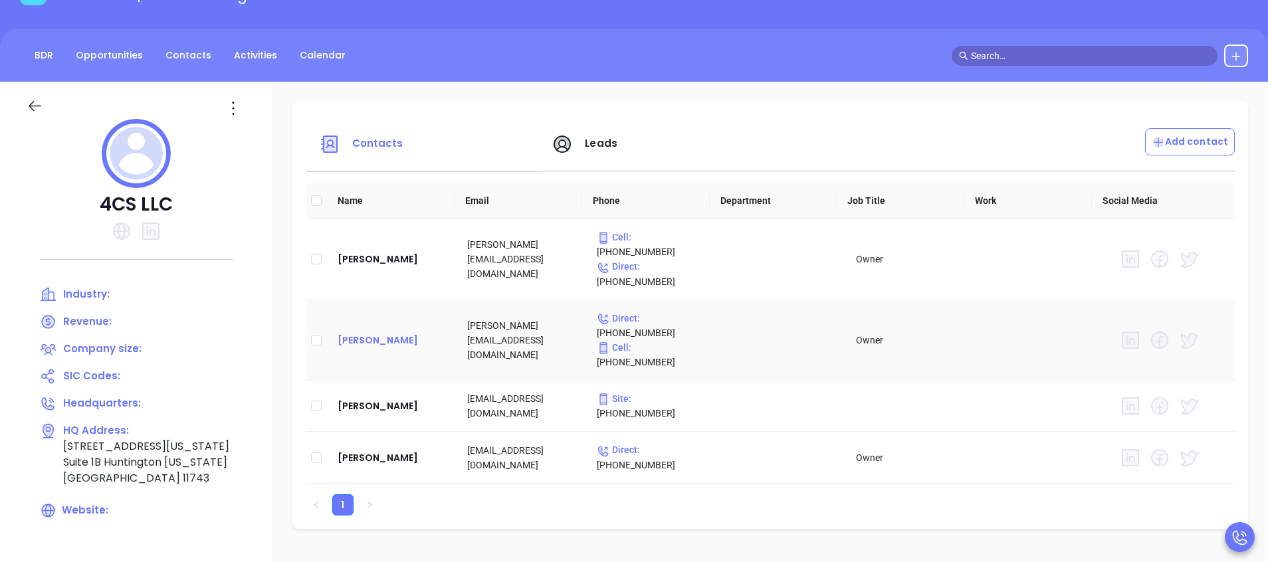
click at [382, 332] on div "[PERSON_NAME]" at bounding box center [392, 340] width 108 height 16
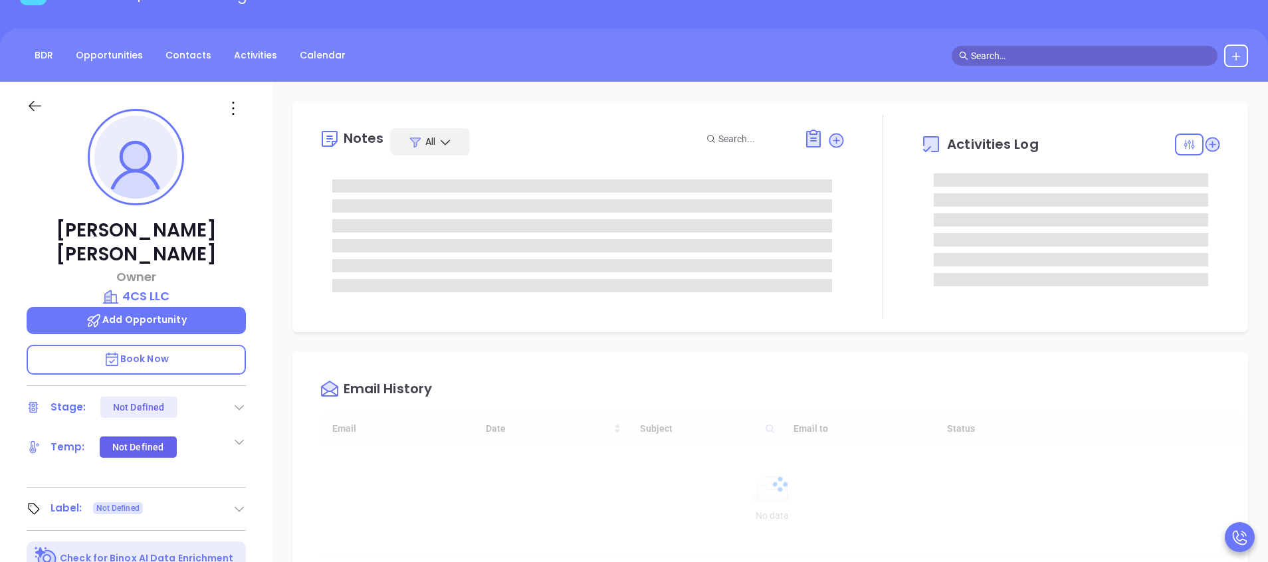
type input "[DATE]"
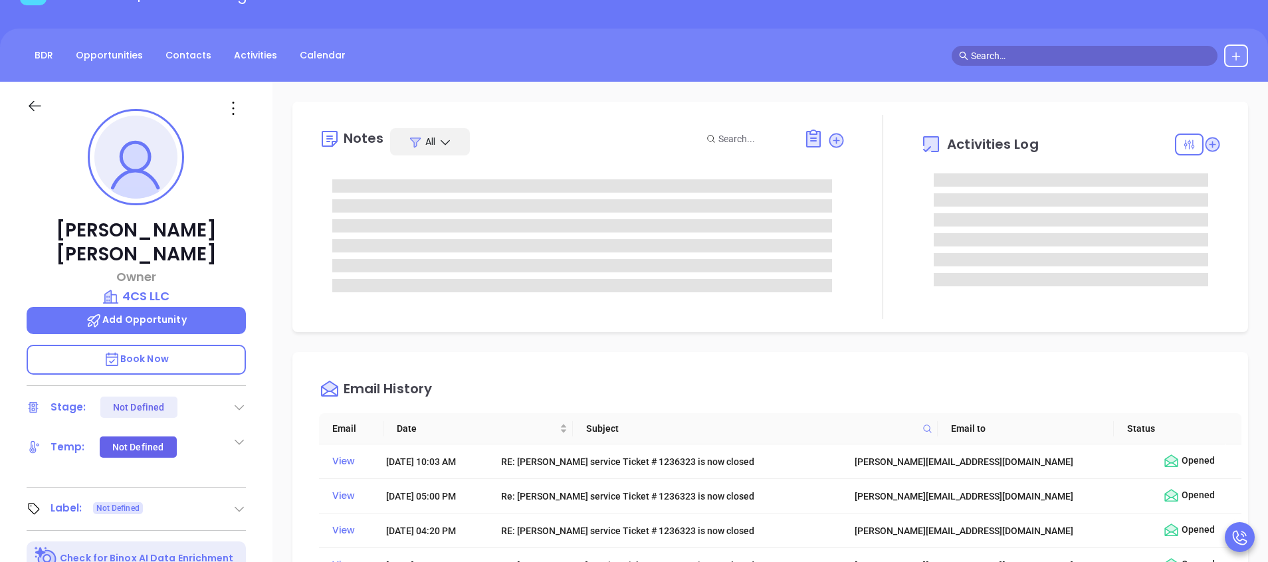
type input "[PERSON_NAME]"
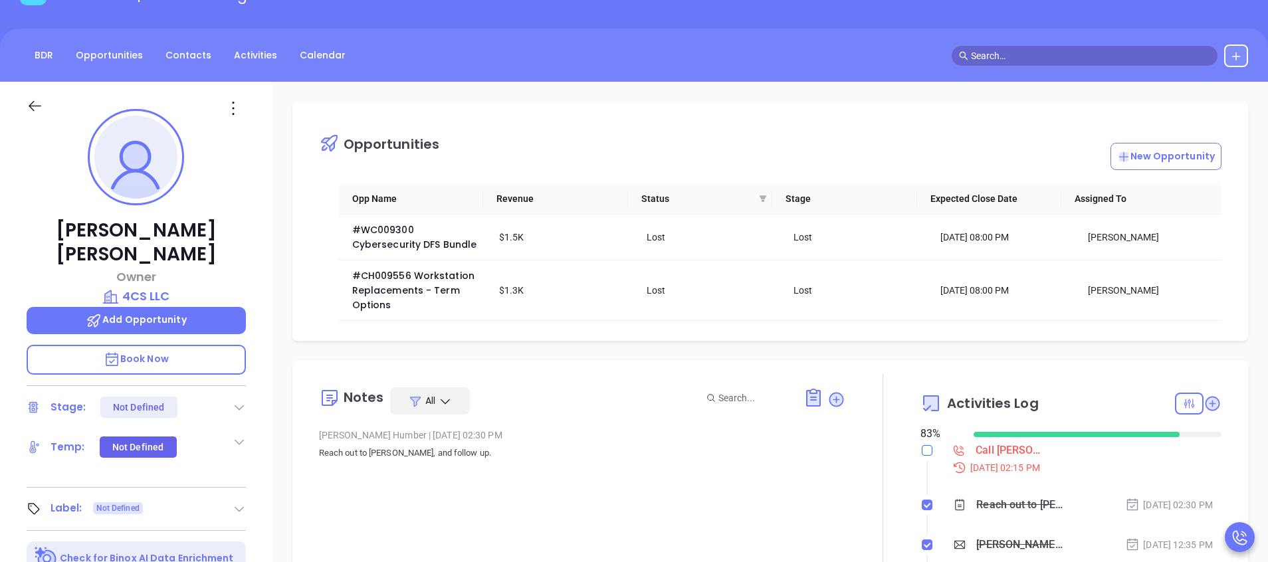
click at [922, 449] on input "checkbox" at bounding box center [927, 450] width 11 height 11
checkbox input "true"
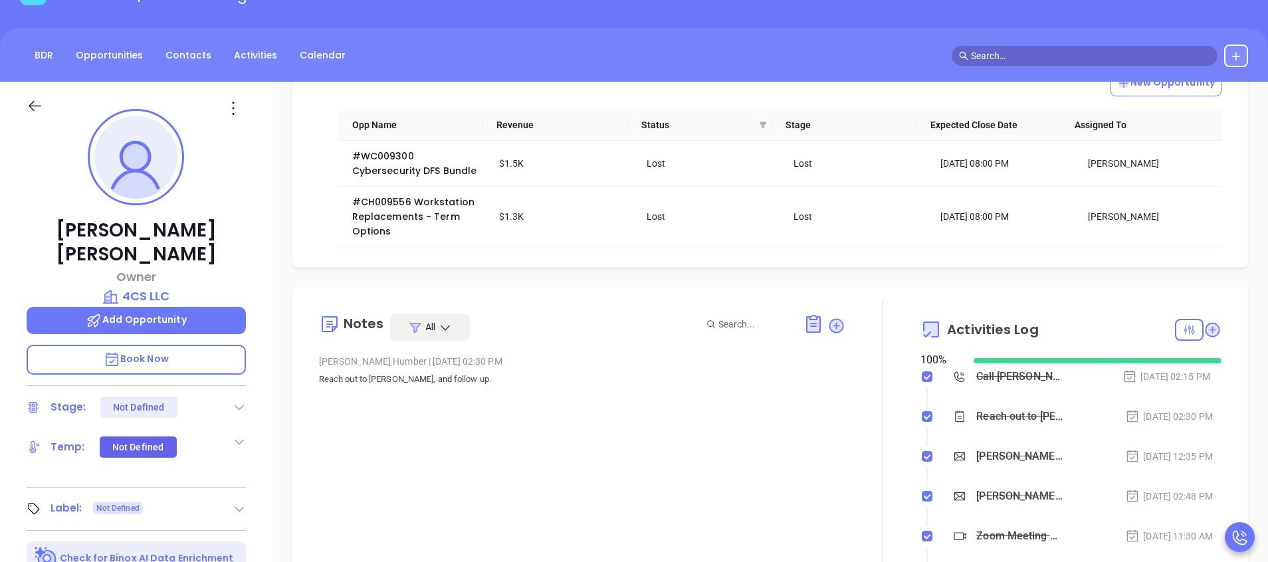
scroll to position [0, 0]
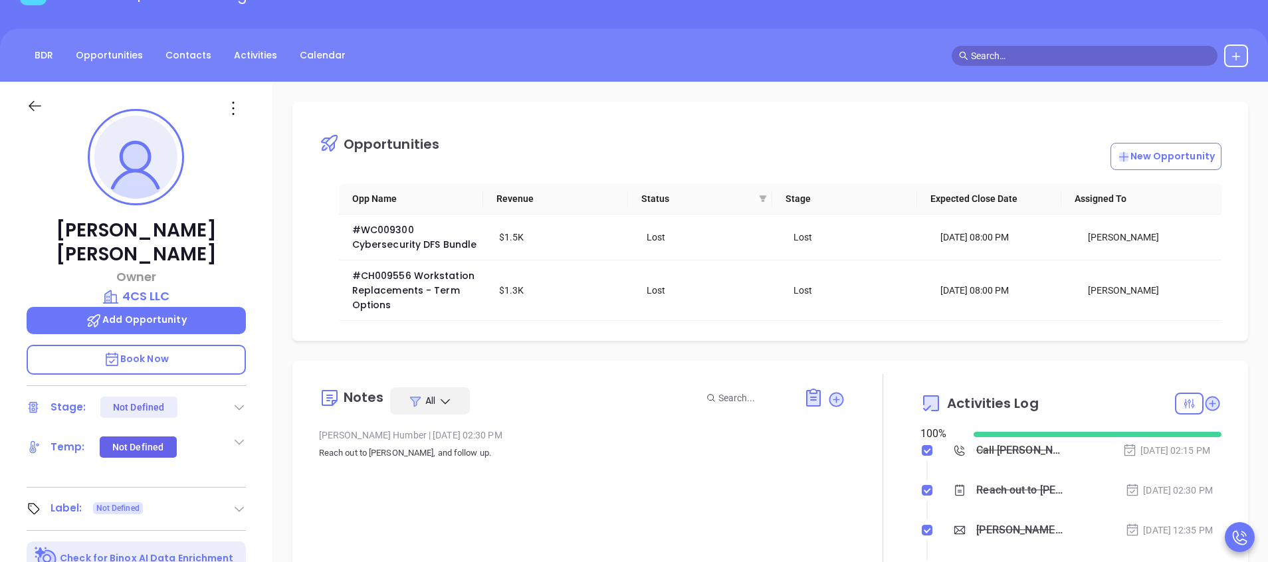
click at [44, 109] on div at bounding box center [48, 113] width 58 height 31
click at [35, 112] on icon at bounding box center [35, 106] width 17 height 17
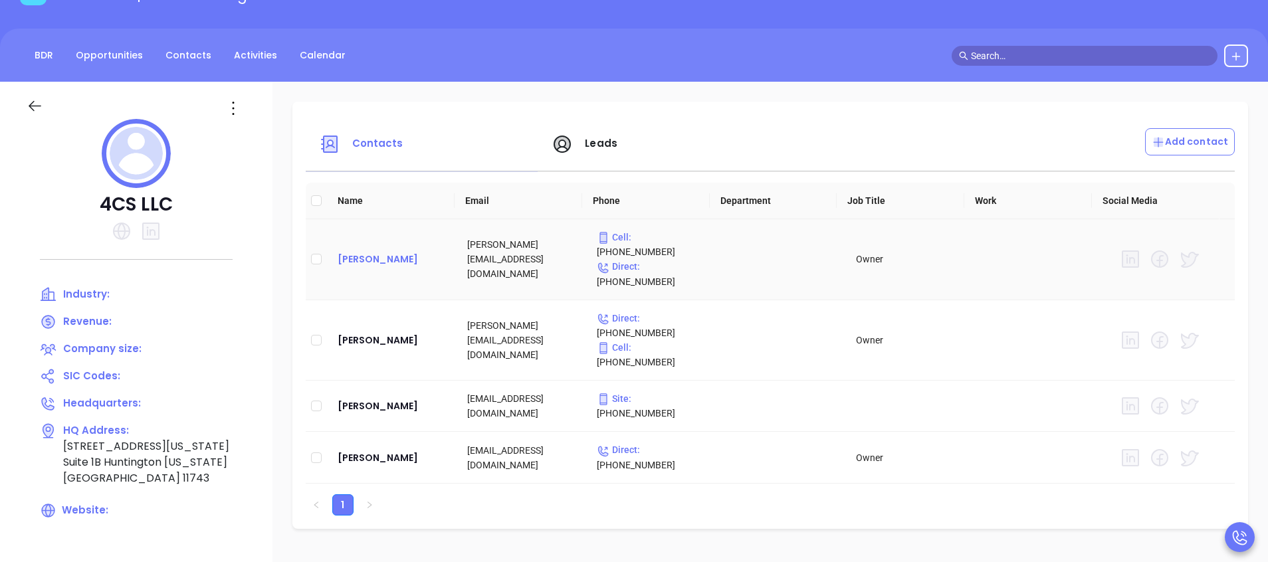
click at [399, 255] on div "[PERSON_NAME]" at bounding box center [392, 259] width 108 height 16
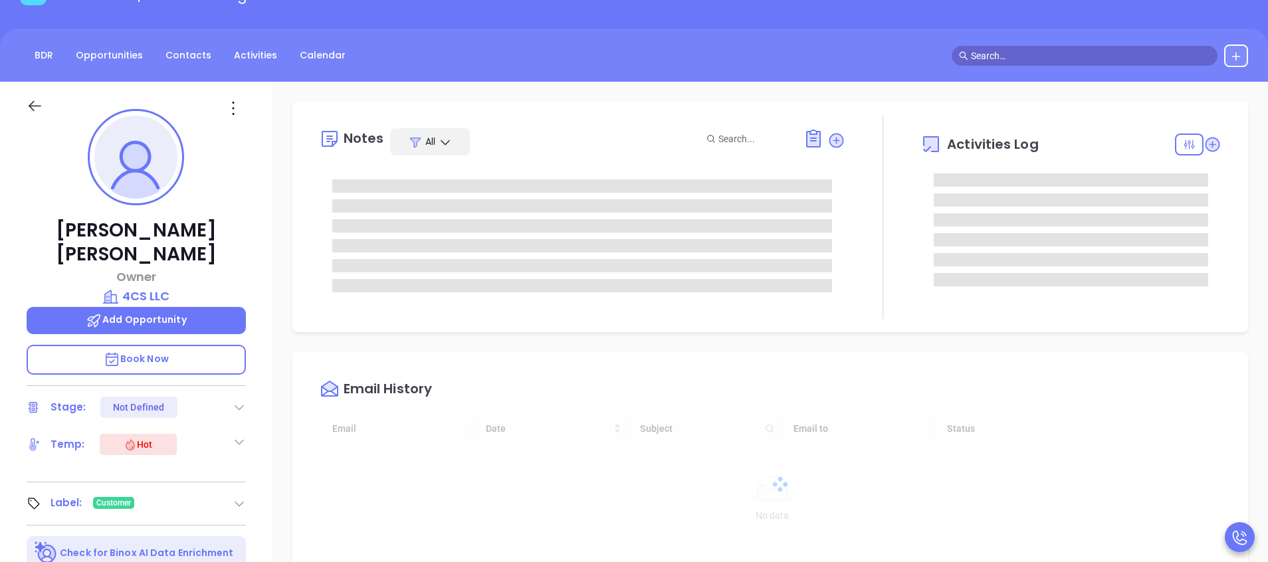
scroll to position [386, 0]
type input "[PERSON_NAME]"
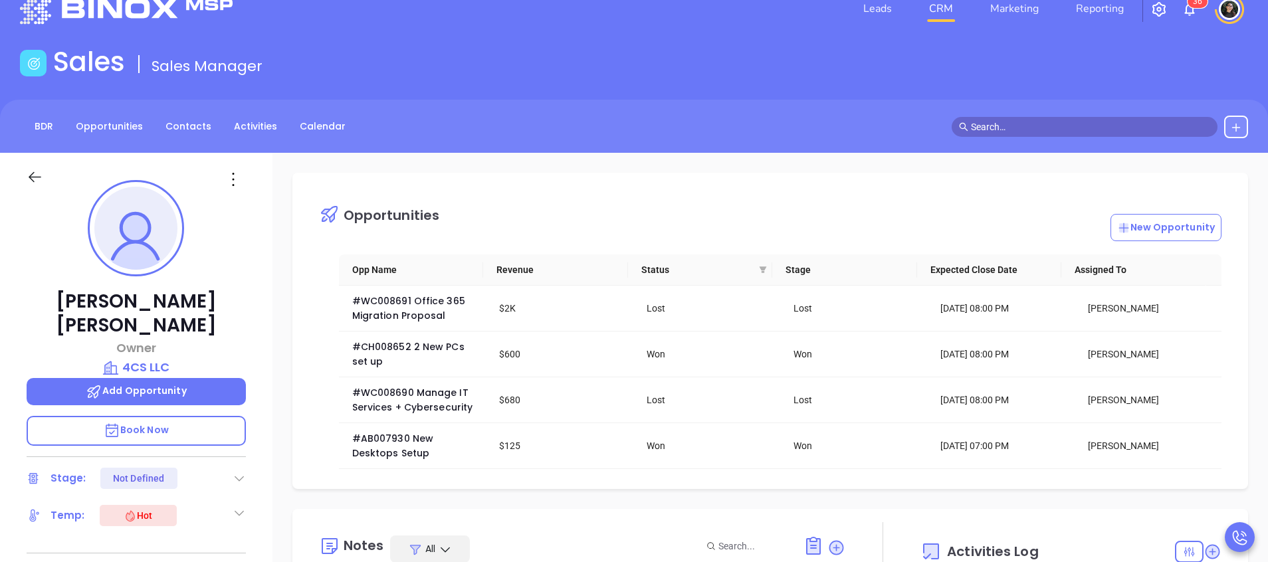
scroll to position [0, 0]
